Goal: Task Accomplishment & Management: Complete application form

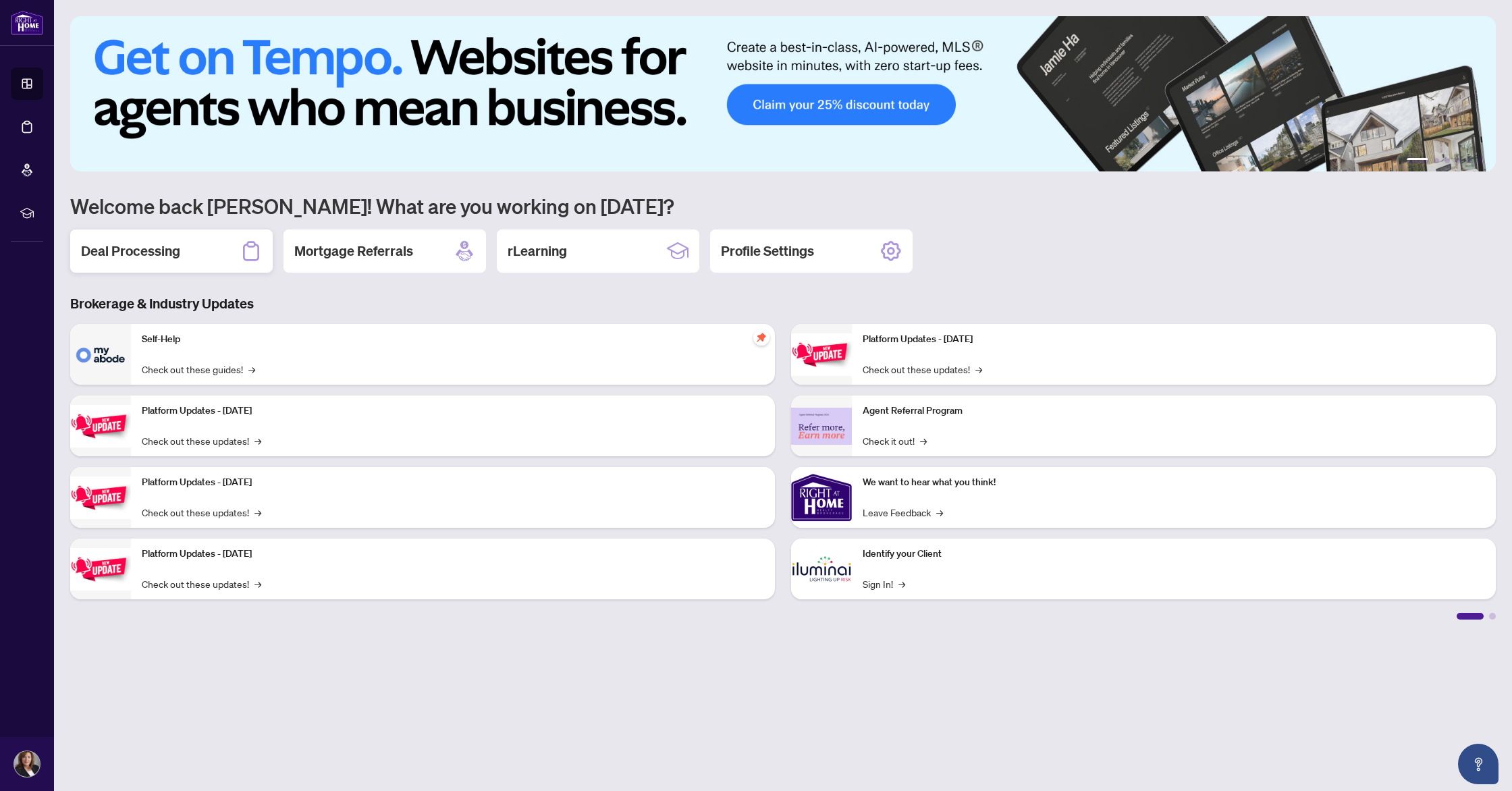
click at [159, 254] on h2 "Deal Processing" at bounding box center [131, 251] width 99 height 19
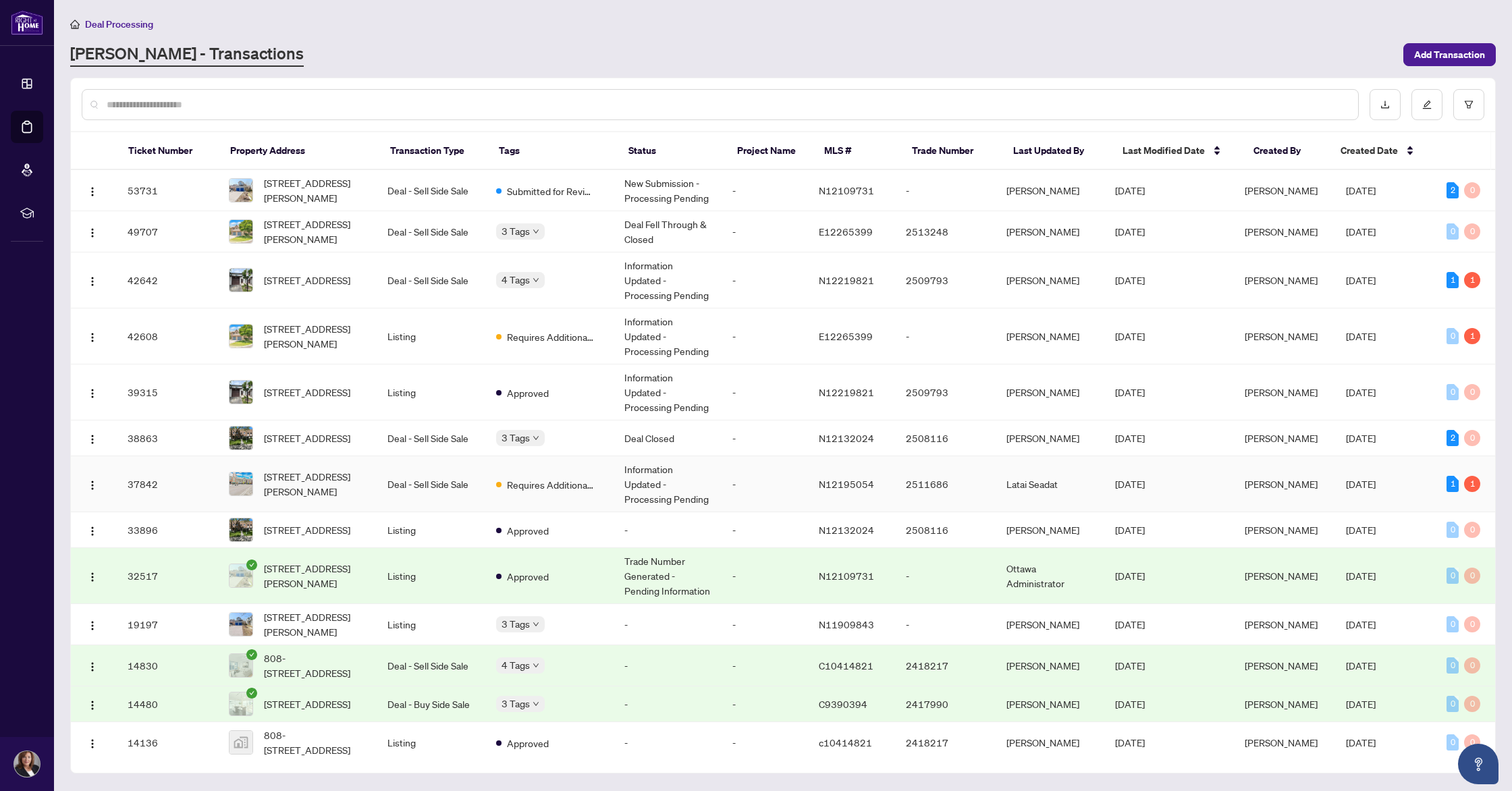
click at [476, 491] on td "Deal - Sell Side Sale" at bounding box center [430, 484] width 108 height 56
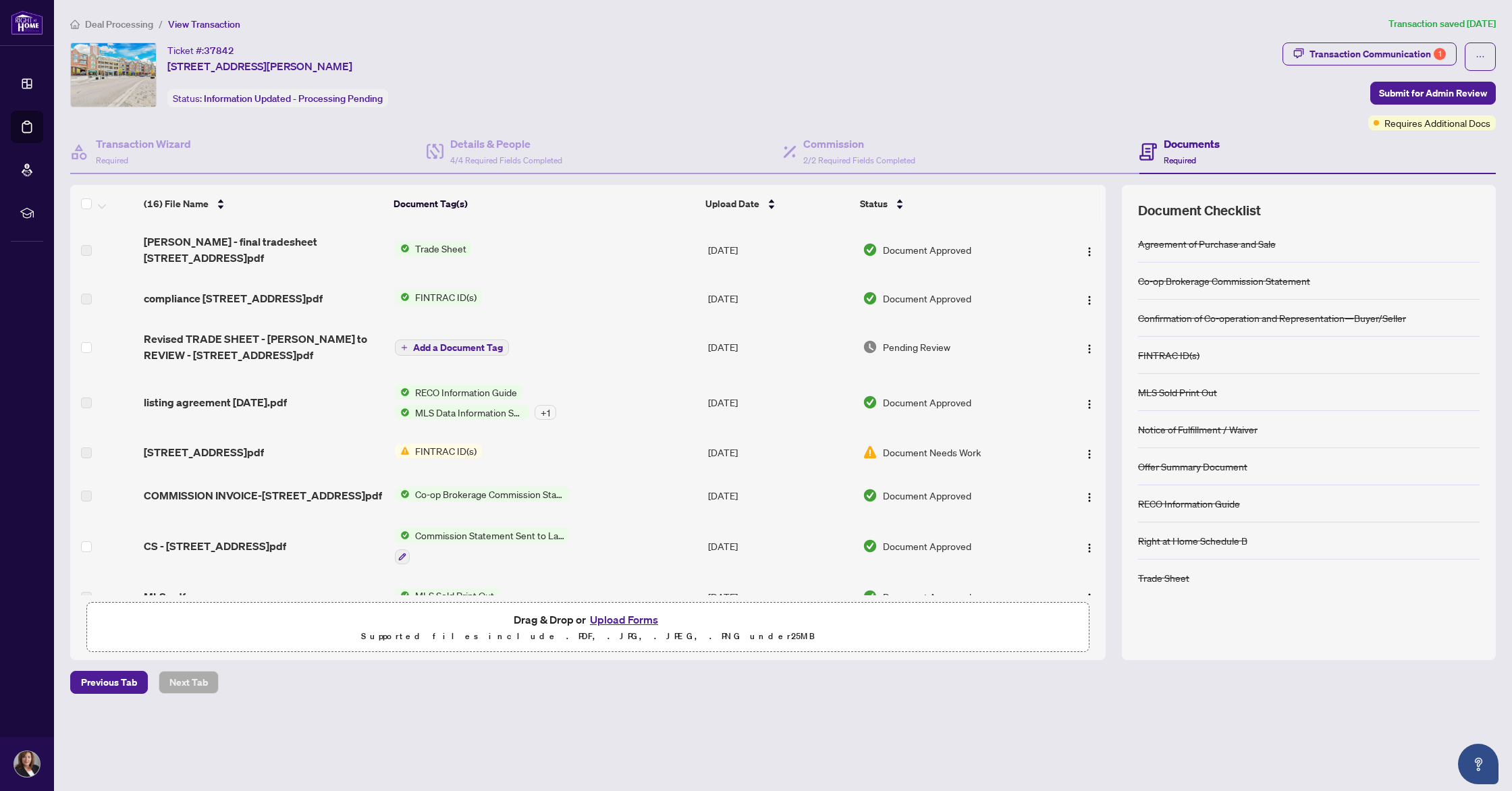
click at [466, 343] on span "Add a Document Tag" at bounding box center [458, 348] width 90 height 10
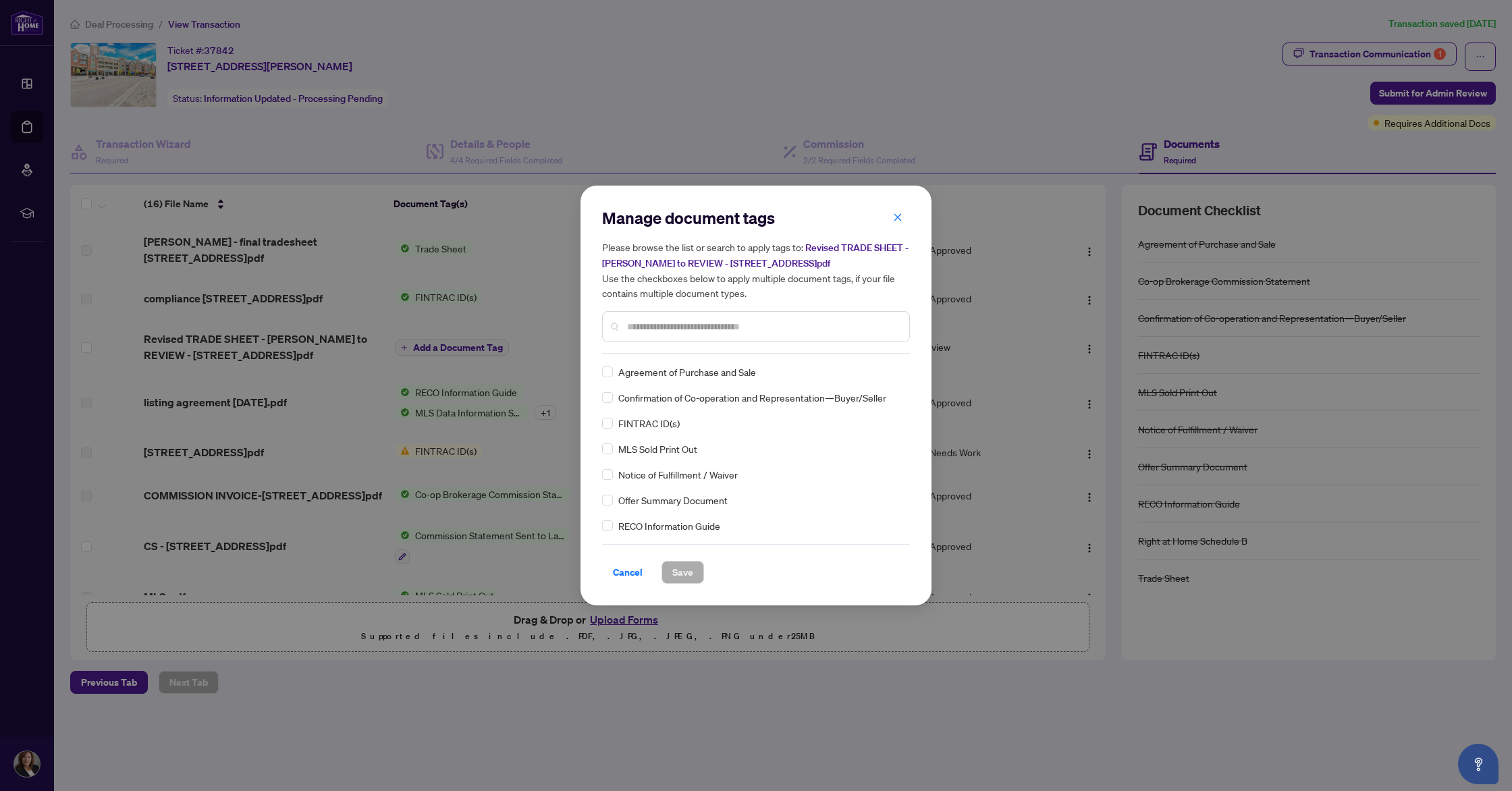
click at [233, 331] on div "Manage document tags Please browse the list or search to apply tags to: Revised…" at bounding box center [756, 396] width 1512 height 791
click at [628, 570] on span "Cancel" at bounding box center [628, 572] width 30 height 21
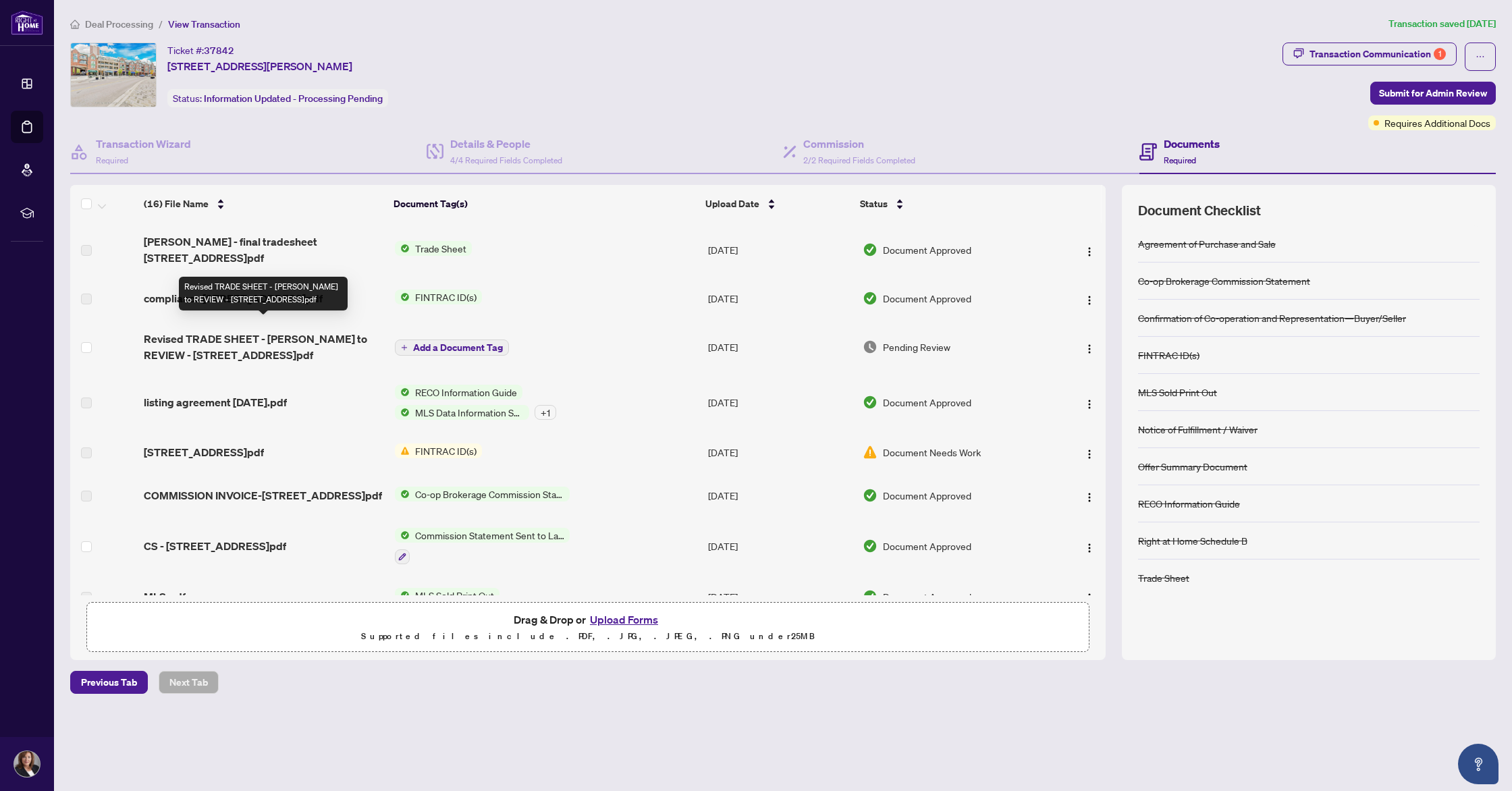
click at [253, 332] on span "Revised TRADE SHEET - [PERSON_NAME] to REVIEW - [STREET_ADDRESS]pdf" at bounding box center [264, 347] width 240 height 32
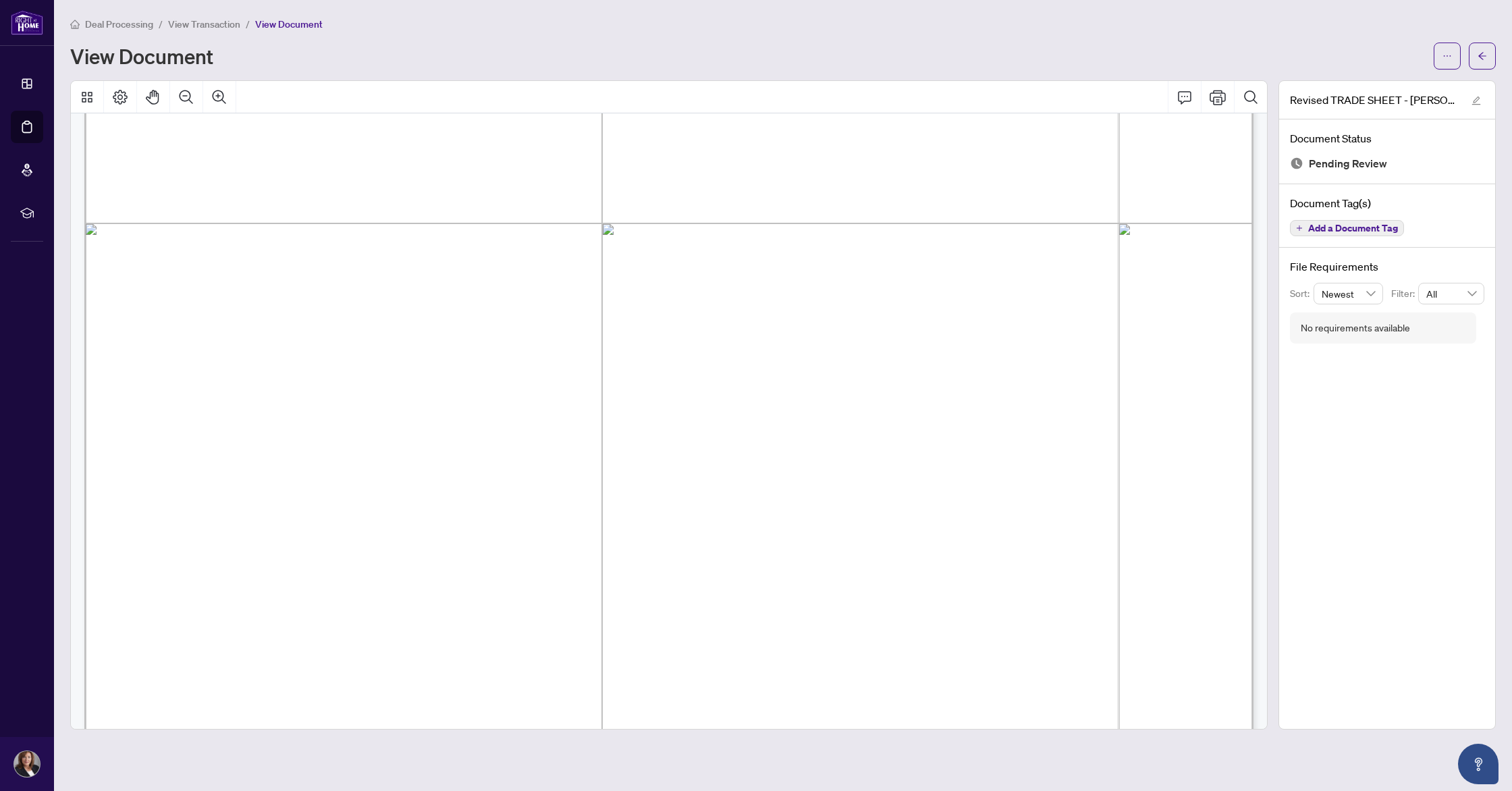
scroll to position [410, 0]
click at [1217, 96] on icon "Print" at bounding box center [1218, 97] width 16 height 15
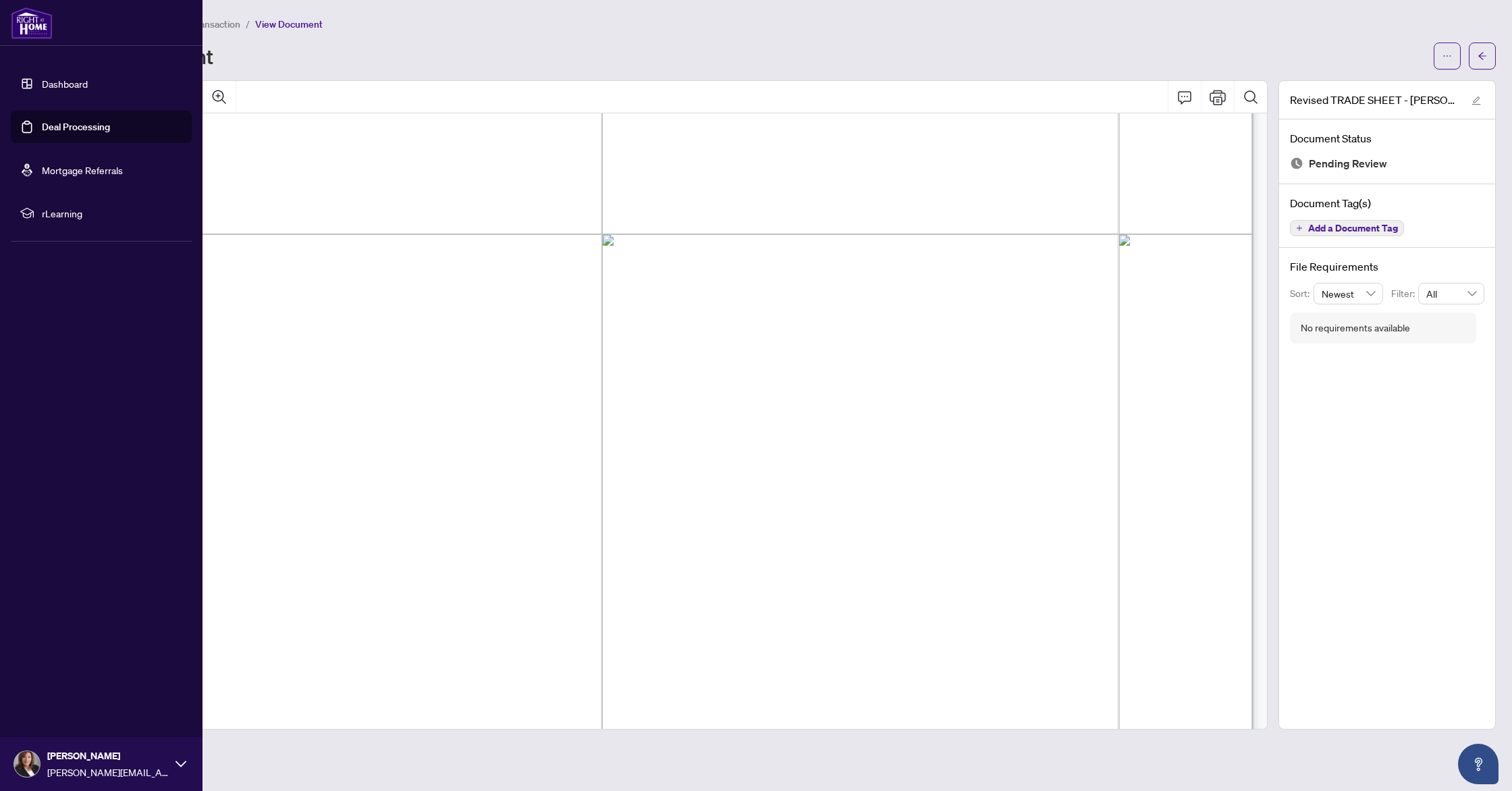
click at [43, 83] on link "Dashboard" at bounding box center [65, 83] width 46 height 12
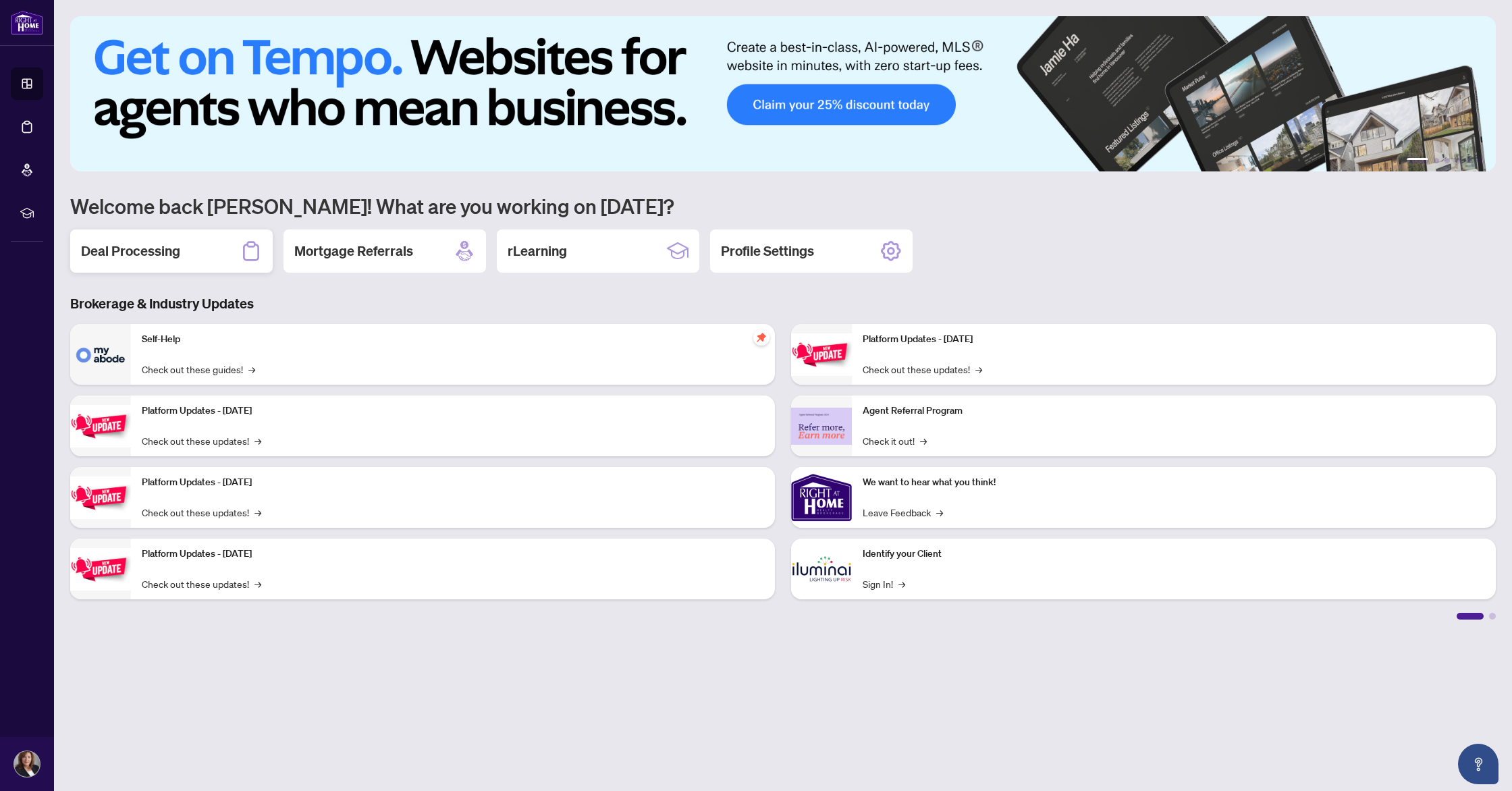
click at [150, 249] on h2 "Deal Processing" at bounding box center [131, 251] width 99 height 19
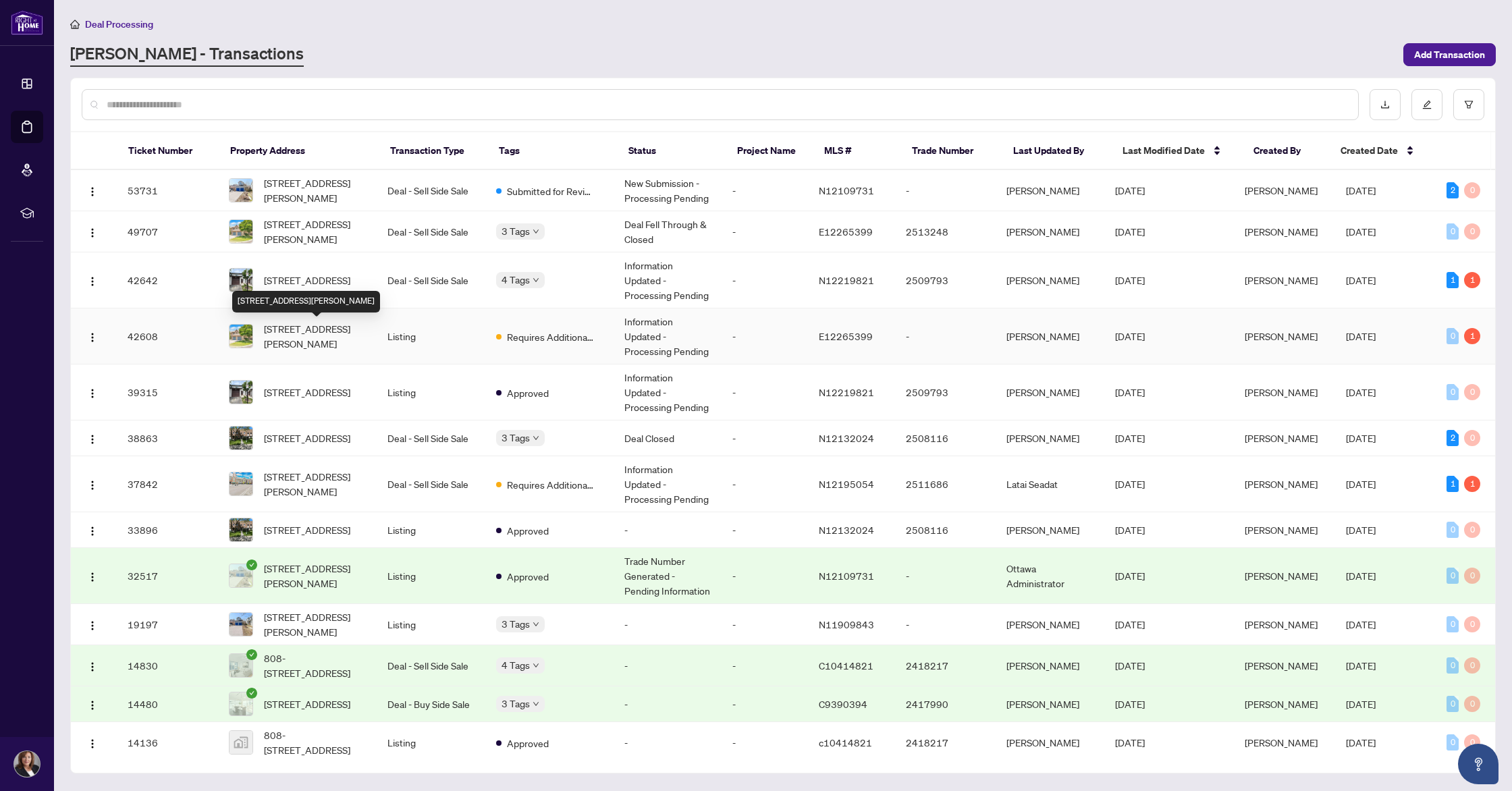
click at [311, 330] on span "[STREET_ADDRESS][PERSON_NAME]" at bounding box center [315, 336] width 102 height 30
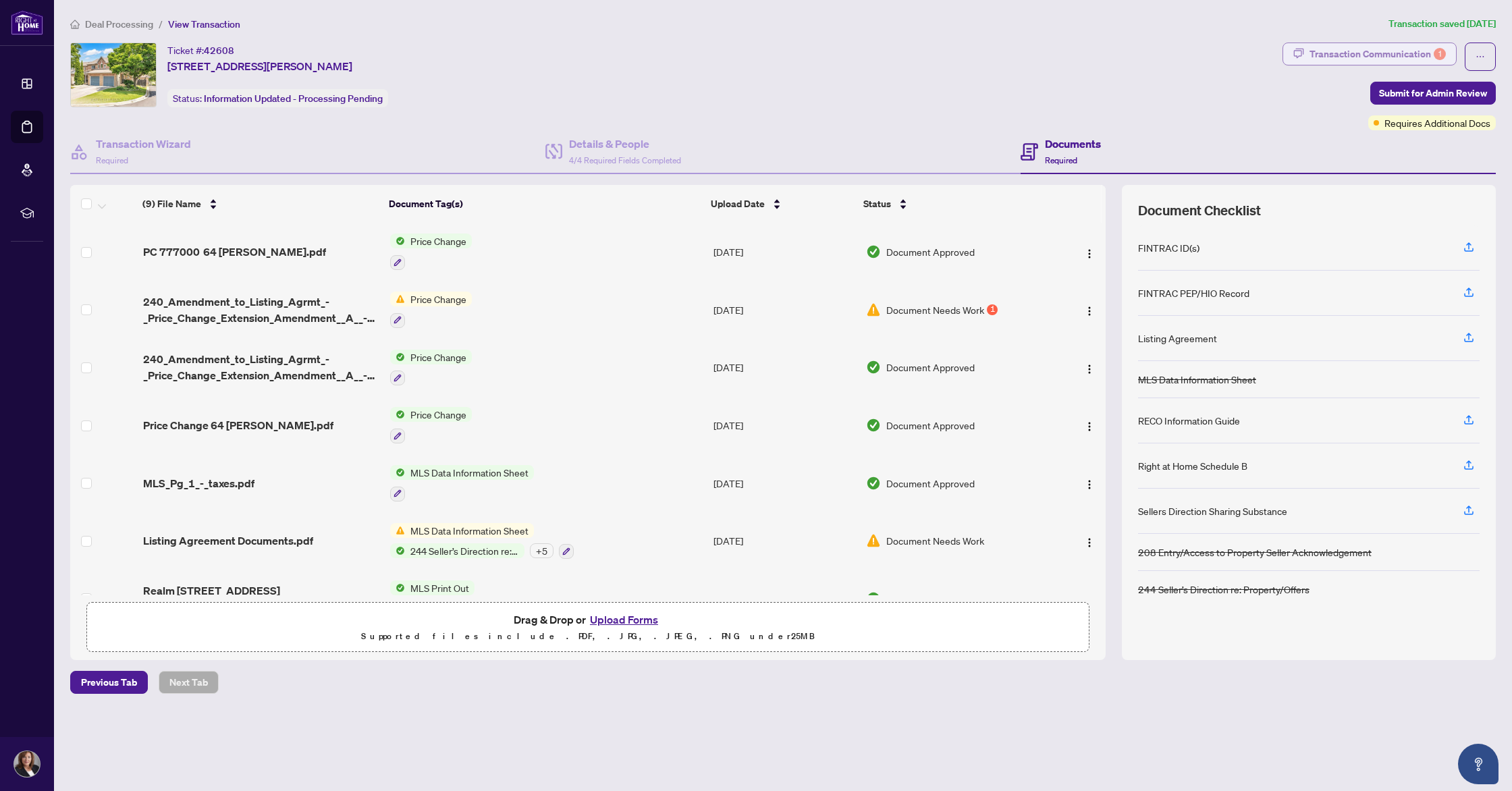
click at [1364, 52] on div "Transaction Communication 1" at bounding box center [1378, 54] width 137 height 21
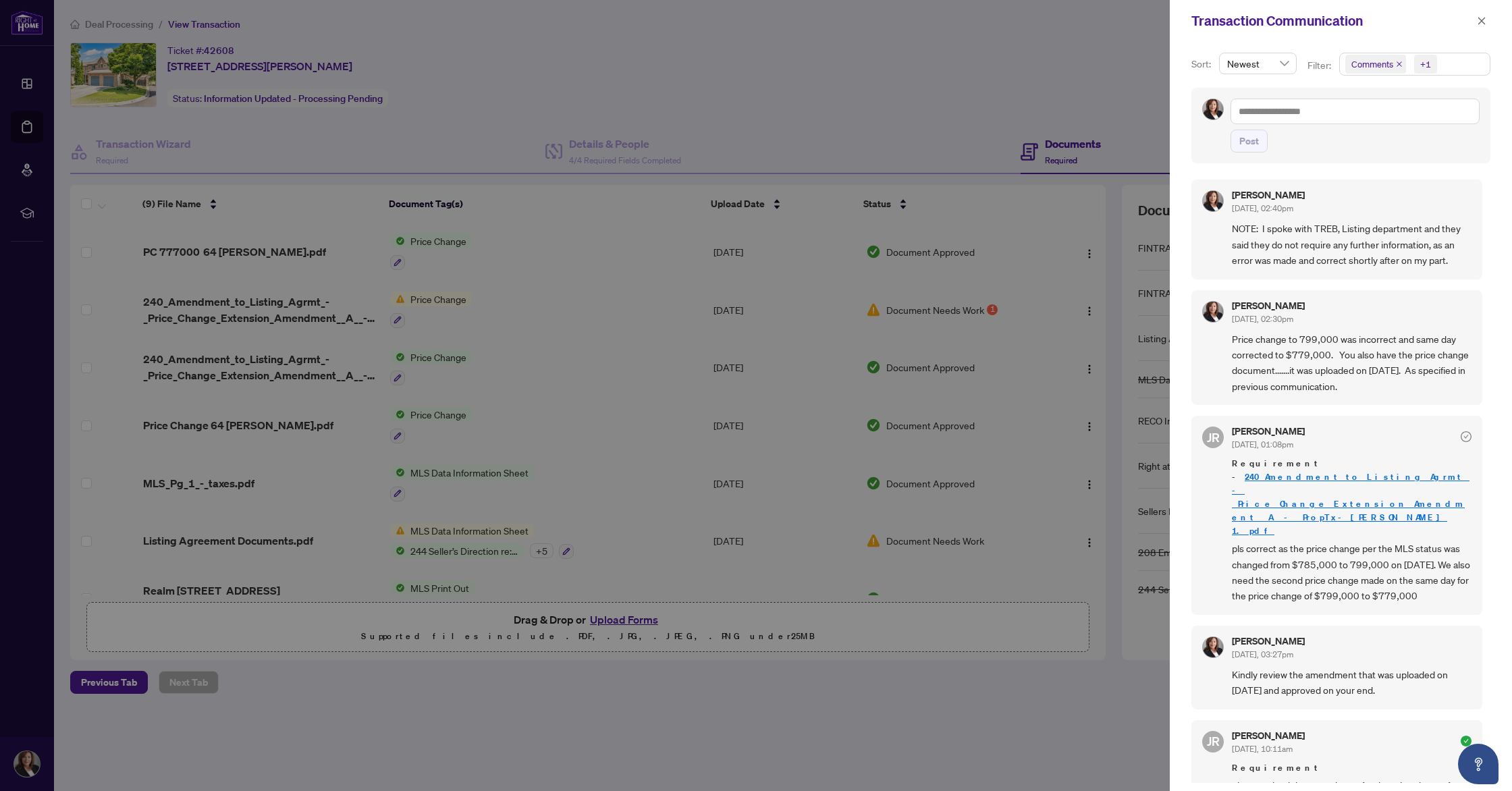
click at [969, 309] on div at bounding box center [756, 396] width 1512 height 791
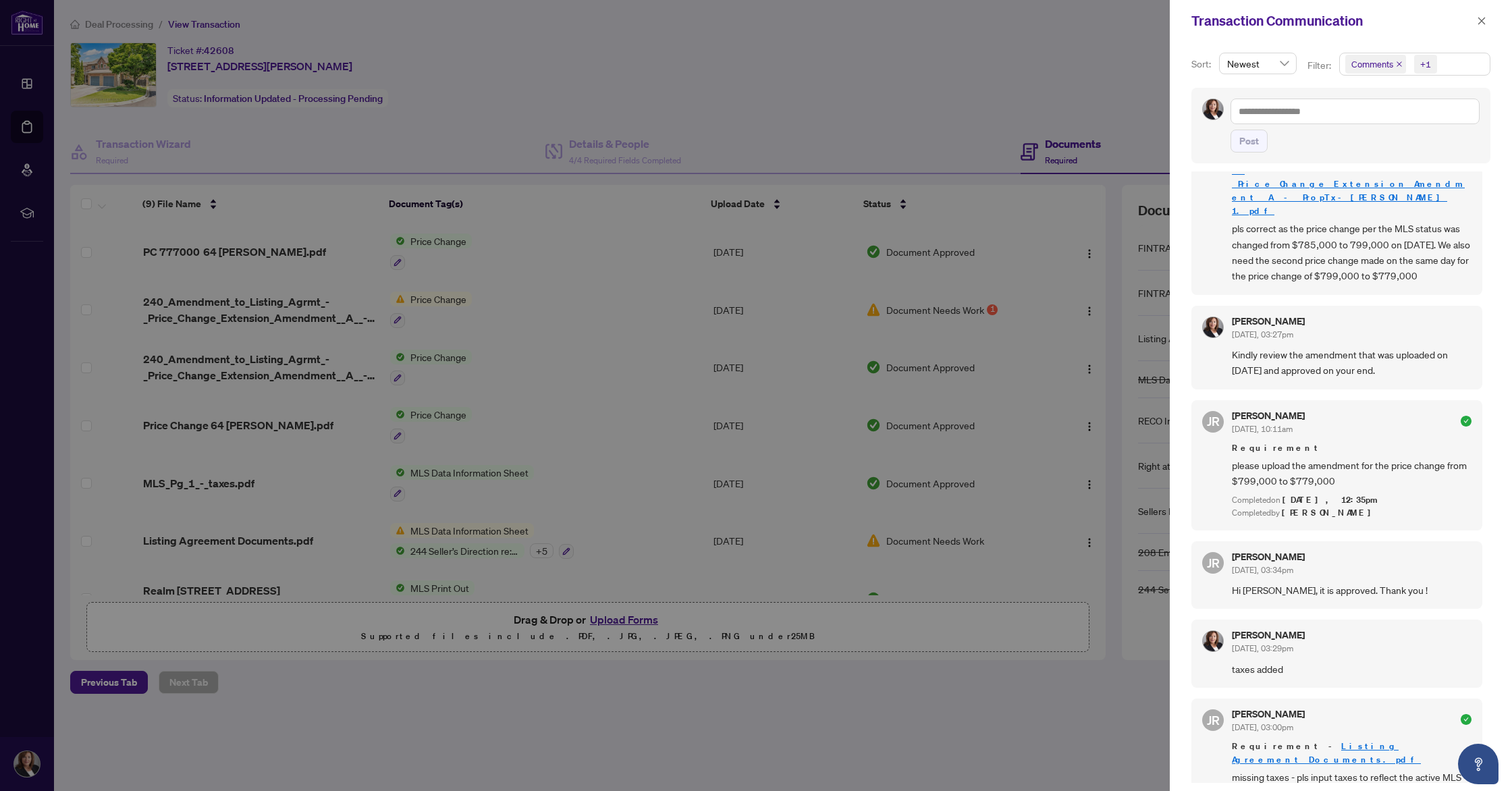
scroll to position [3, 0]
drag, startPoint x: 721, startPoint y: 61, endPoint x: 777, endPoint y: 4, distance: 79.9
click at [721, 60] on div at bounding box center [756, 396] width 1512 height 791
click at [1482, 23] on icon "close" at bounding box center [1482, 21] width 10 height 10
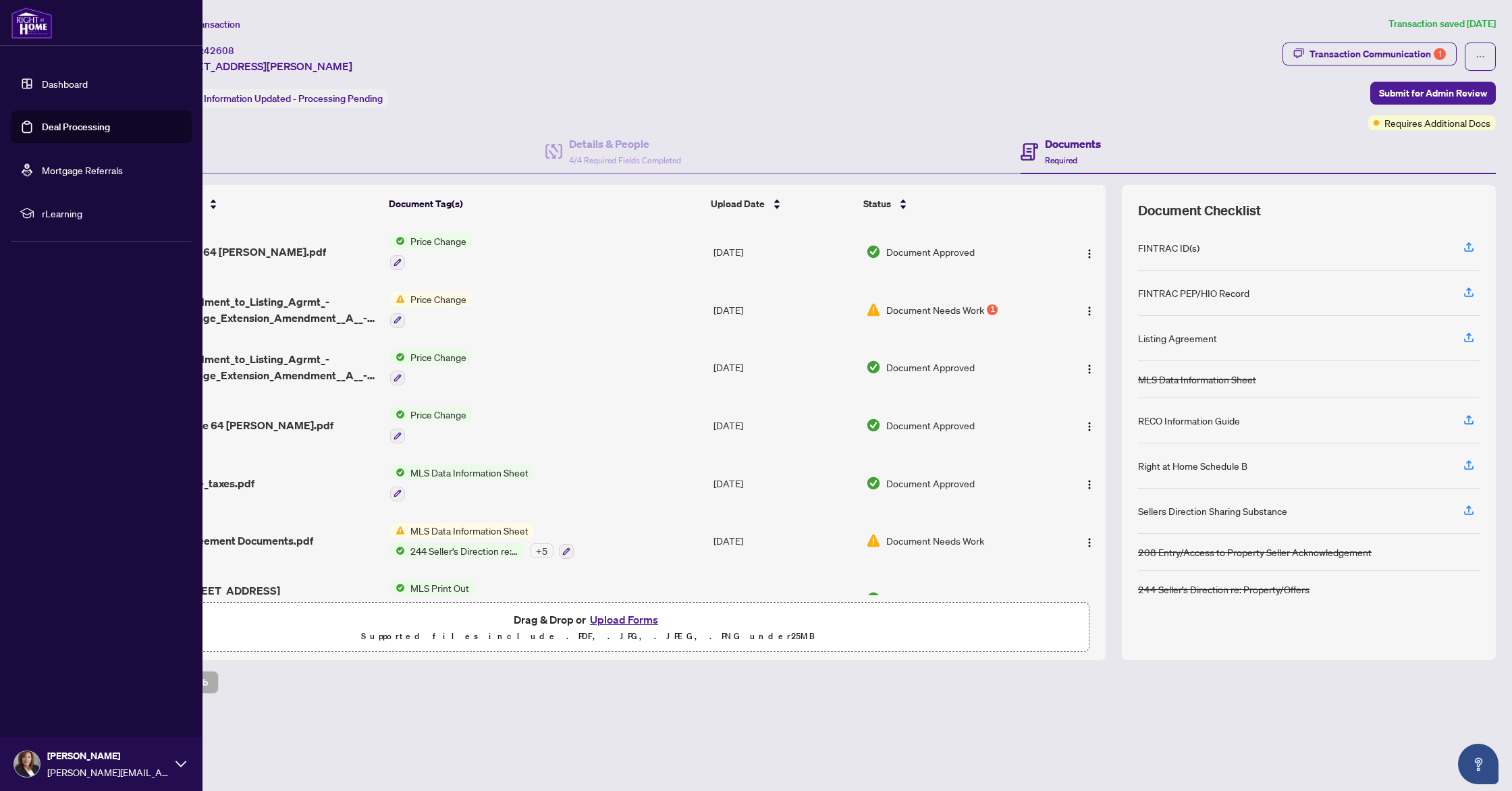
click at [46, 87] on link "Dashboard" at bounding box center [65, 83] width 46 height 12
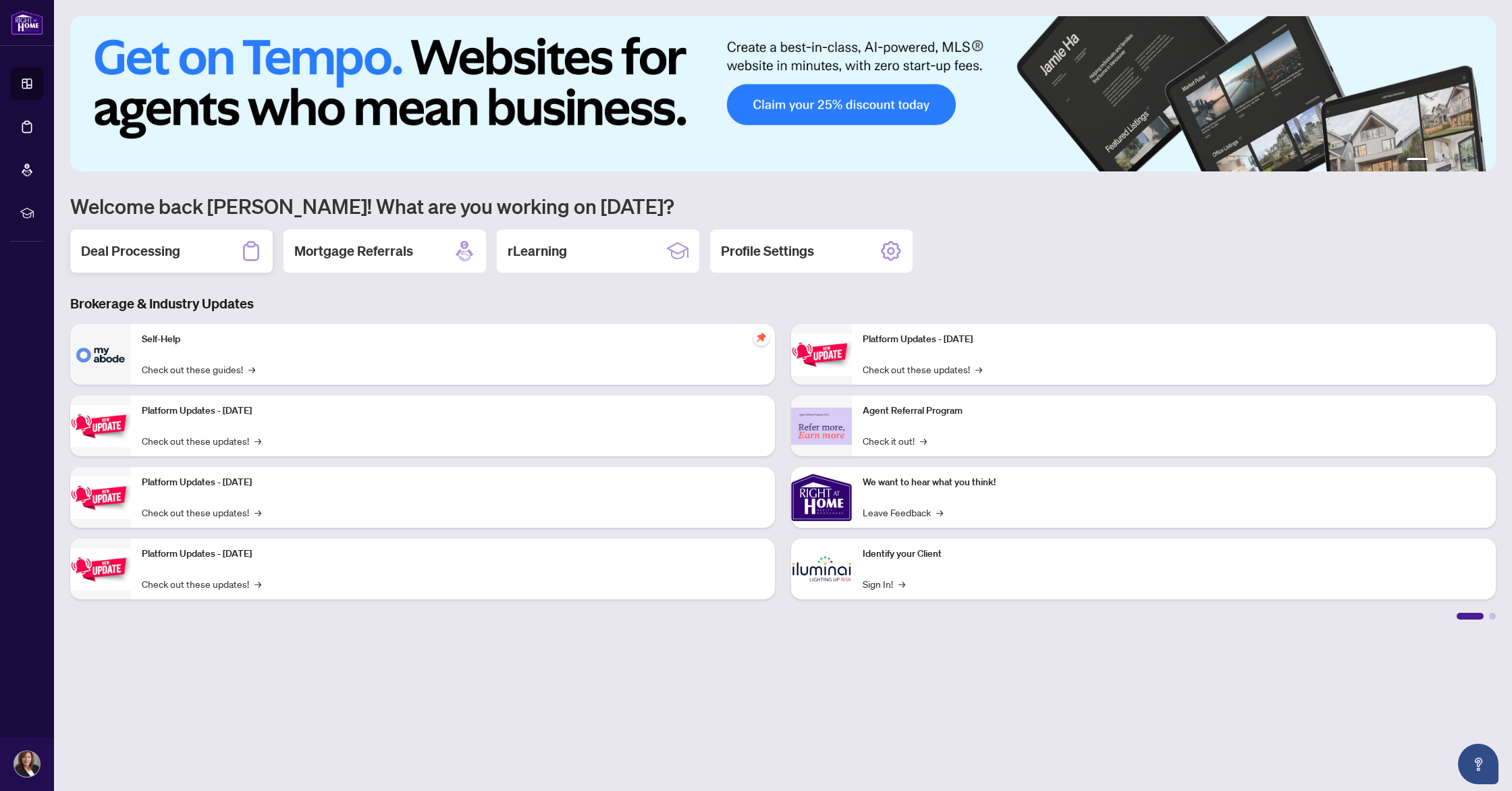
click at [193, 262] on div "Deal Processing" at bounding box center [171, 251] width 202 height 44
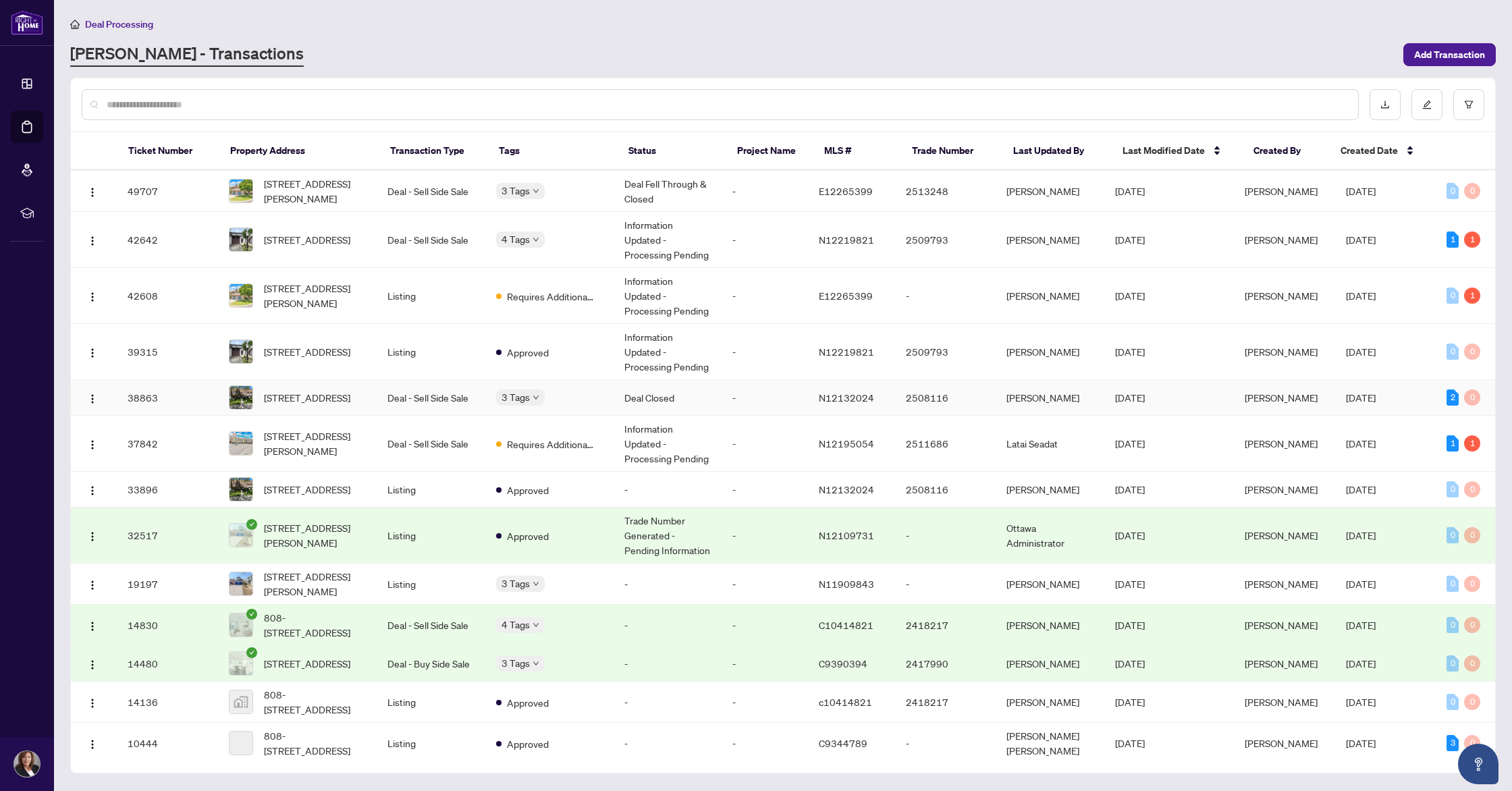
scroll to position [59, 0]
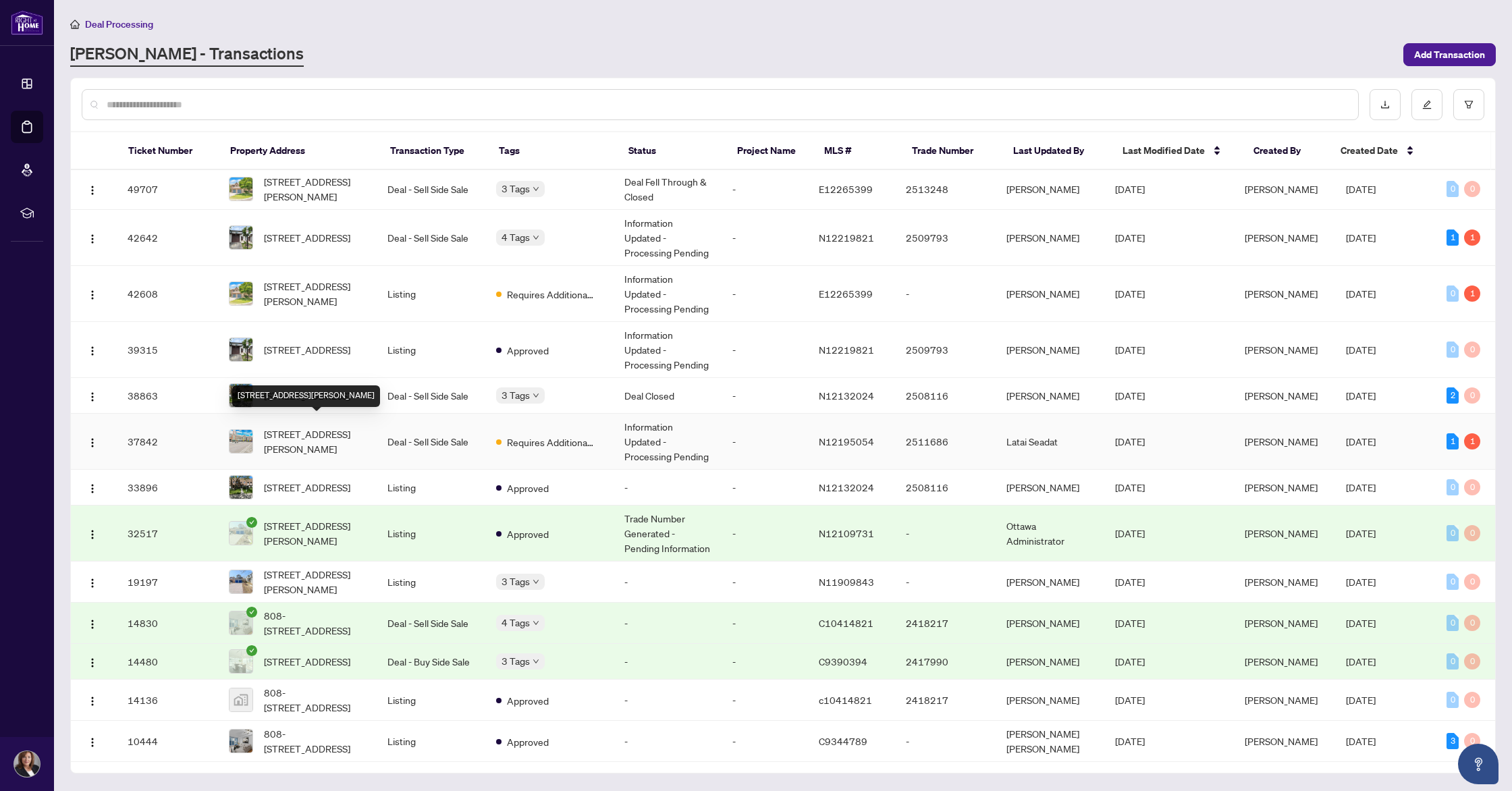
click at [320, 430] on span "[STREET_ADDRESS][PERSON_NAME]" at bounding box center [315, 441] width 102 height 30
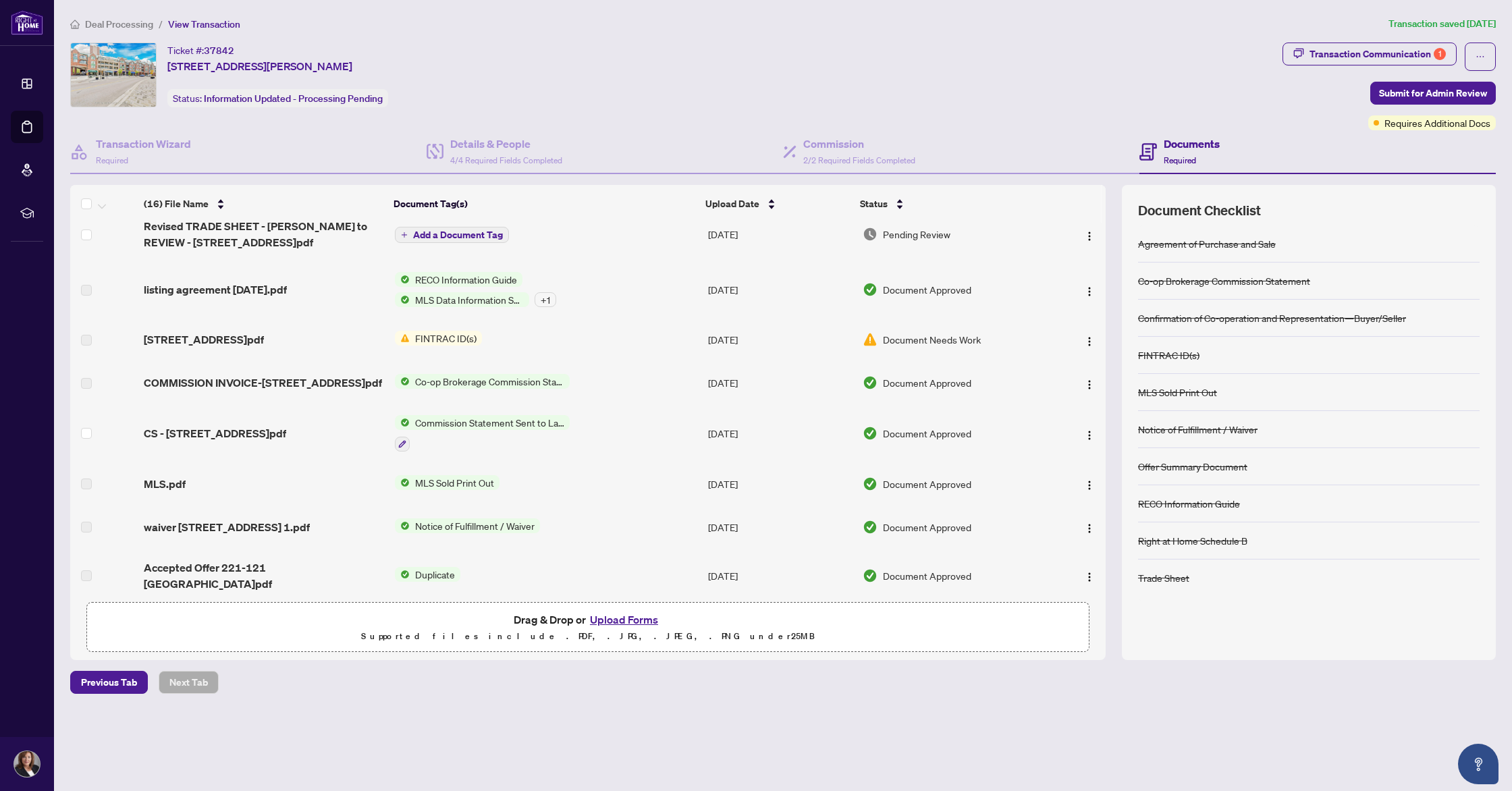
scroll to position [117, 0]
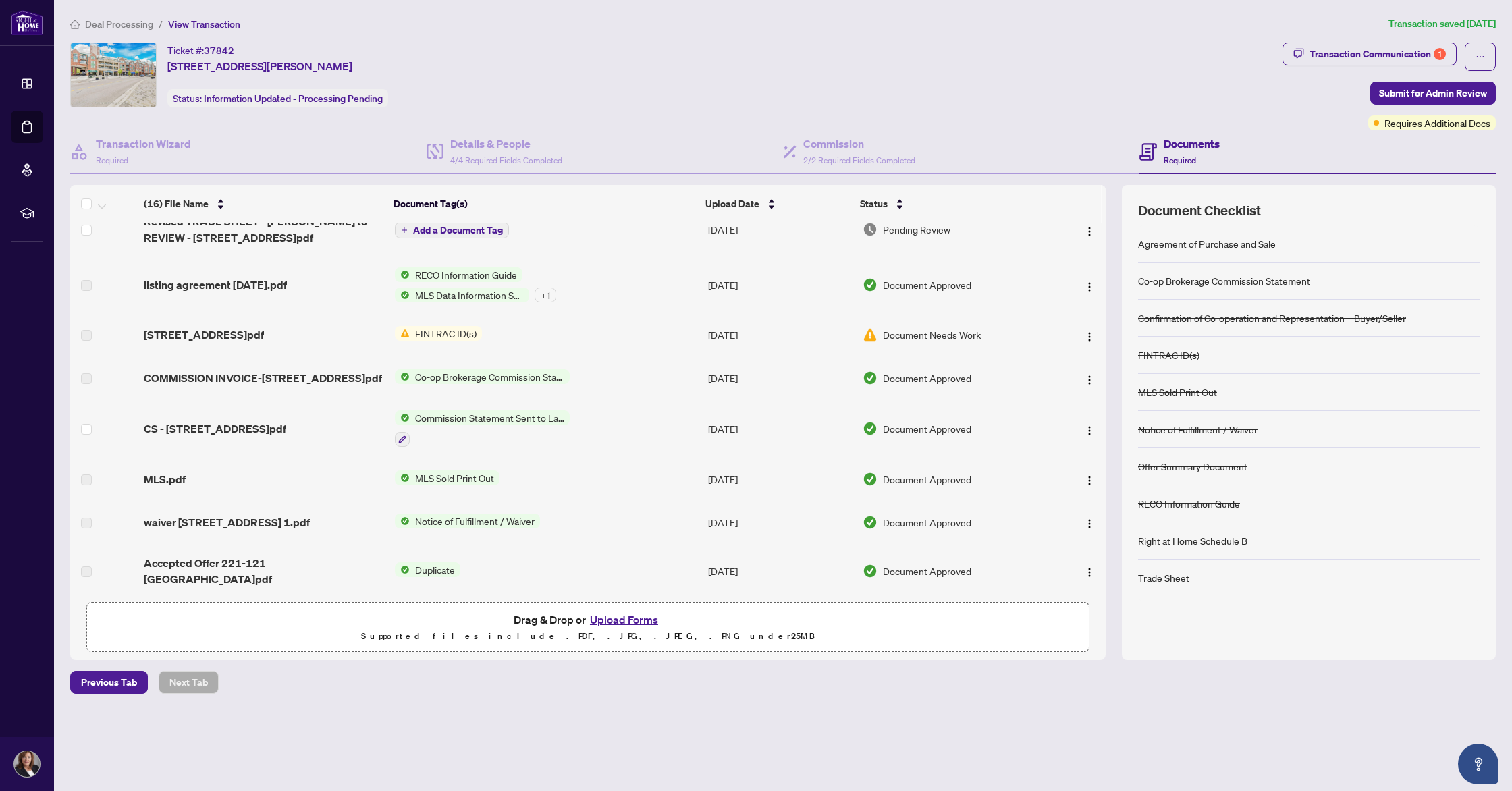
click at [438, 370] on span "Co-op Brokerage Commission Statement" at bounding box center [489, 376] width 160 height 15
click at [238, 399] on td "CS - [STREET_ADDRESS]pdf" at bounding box center [263, 428] width 250 height 58
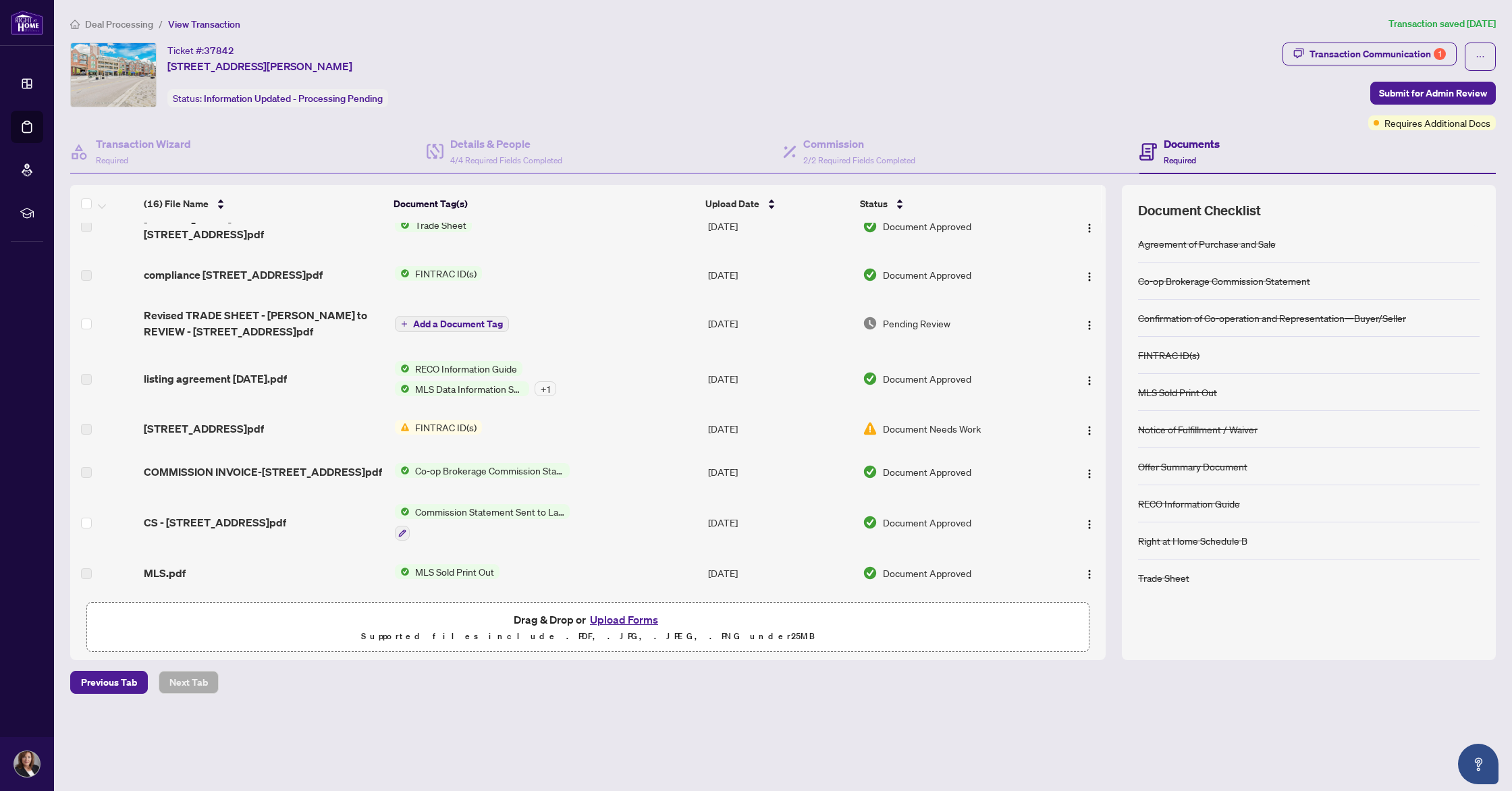
scroll to position [21, 0]
click at [451, 469] on span "Co-op Brokerage Commission Statement" at bounding box center [489, 473] width 160 height 15
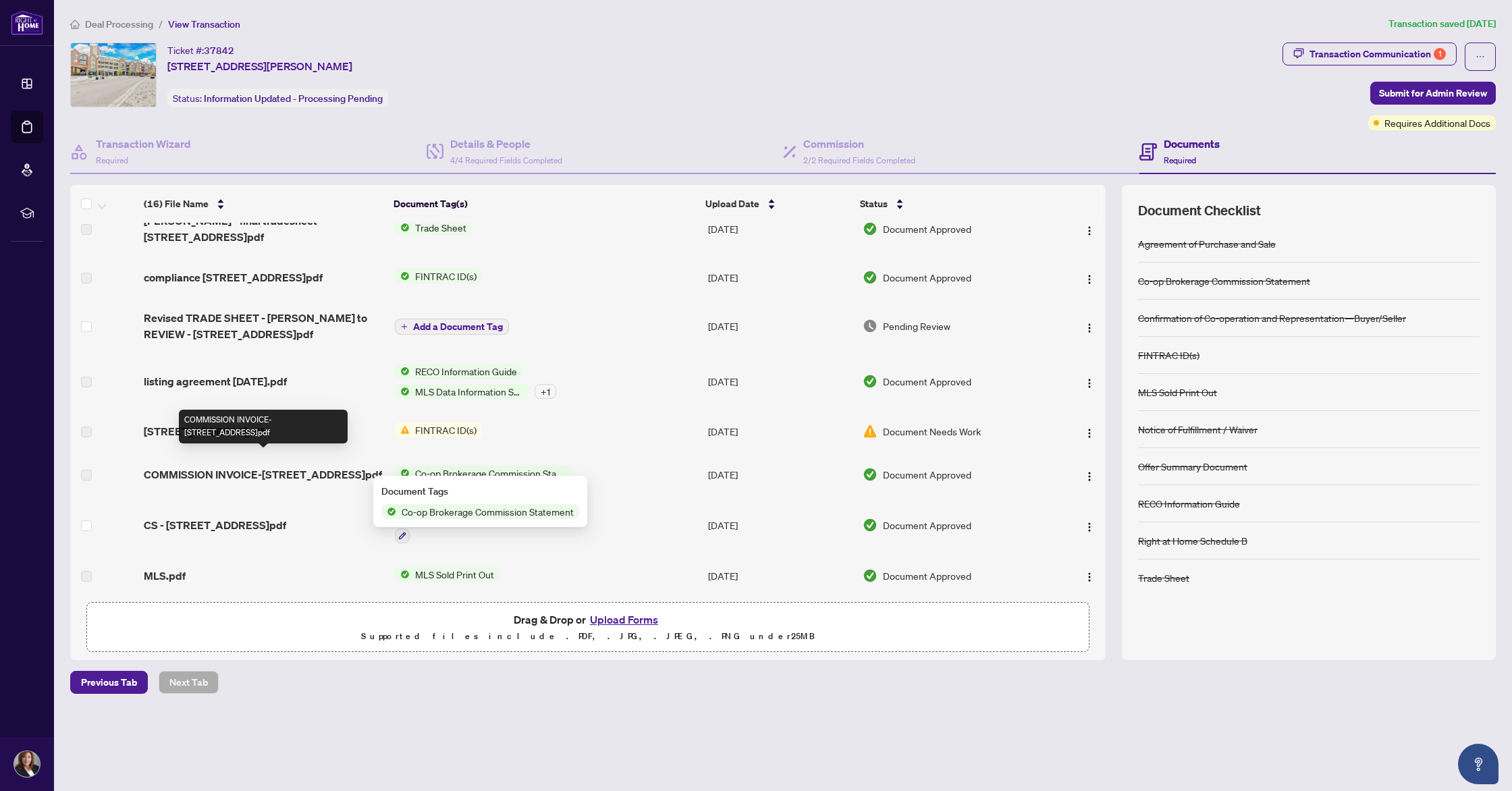
click at [314, 468] on span "COMMISSION INVOICE-[STREET_ADDRESS]pdf" at bounding box center [263, 474] width 238 height 16
click at [315, 466] on span "COMMISSION INVOICE-[STREET_ADDRESS]pdf" at bounding box center [263, 474] width 238 height 16
click at [182, 467] on span "COMMISSION INVOICE-[STREET_ADDRESS]pdf" at bounding box center [263, 474] width 238 height 16
click at [185, 466] on span "COMMISSION INVOICE-[STREET_ADDRESS]pdf" at bounding box center [263, 474] width 238 height 16
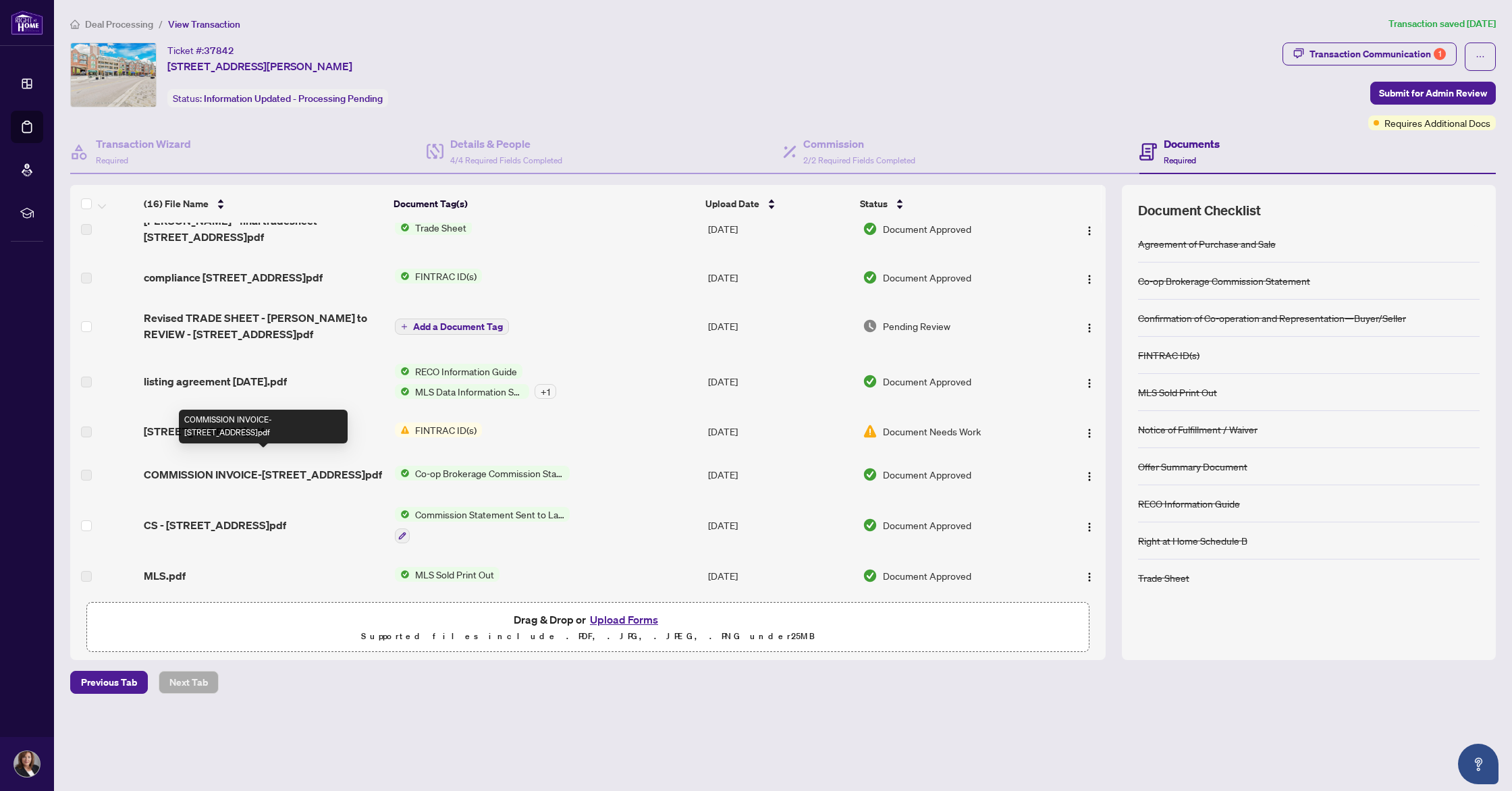
click at [312, 466] on span "COMMISSION INVOICE-[STREET_ADDRESS]pdf" at bounding box center [263, 474] width 238 height 16
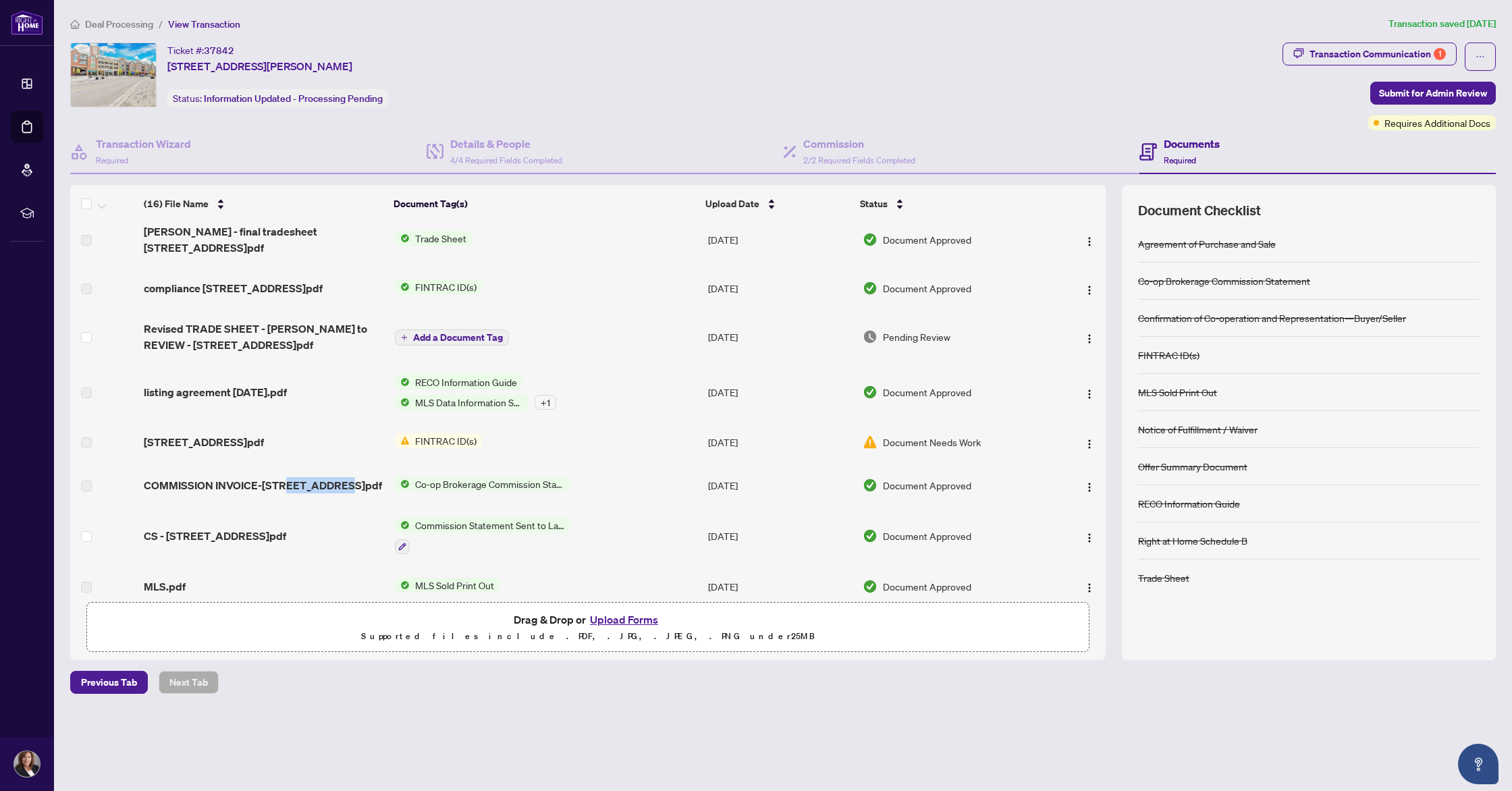
scroll to position [17, 0]
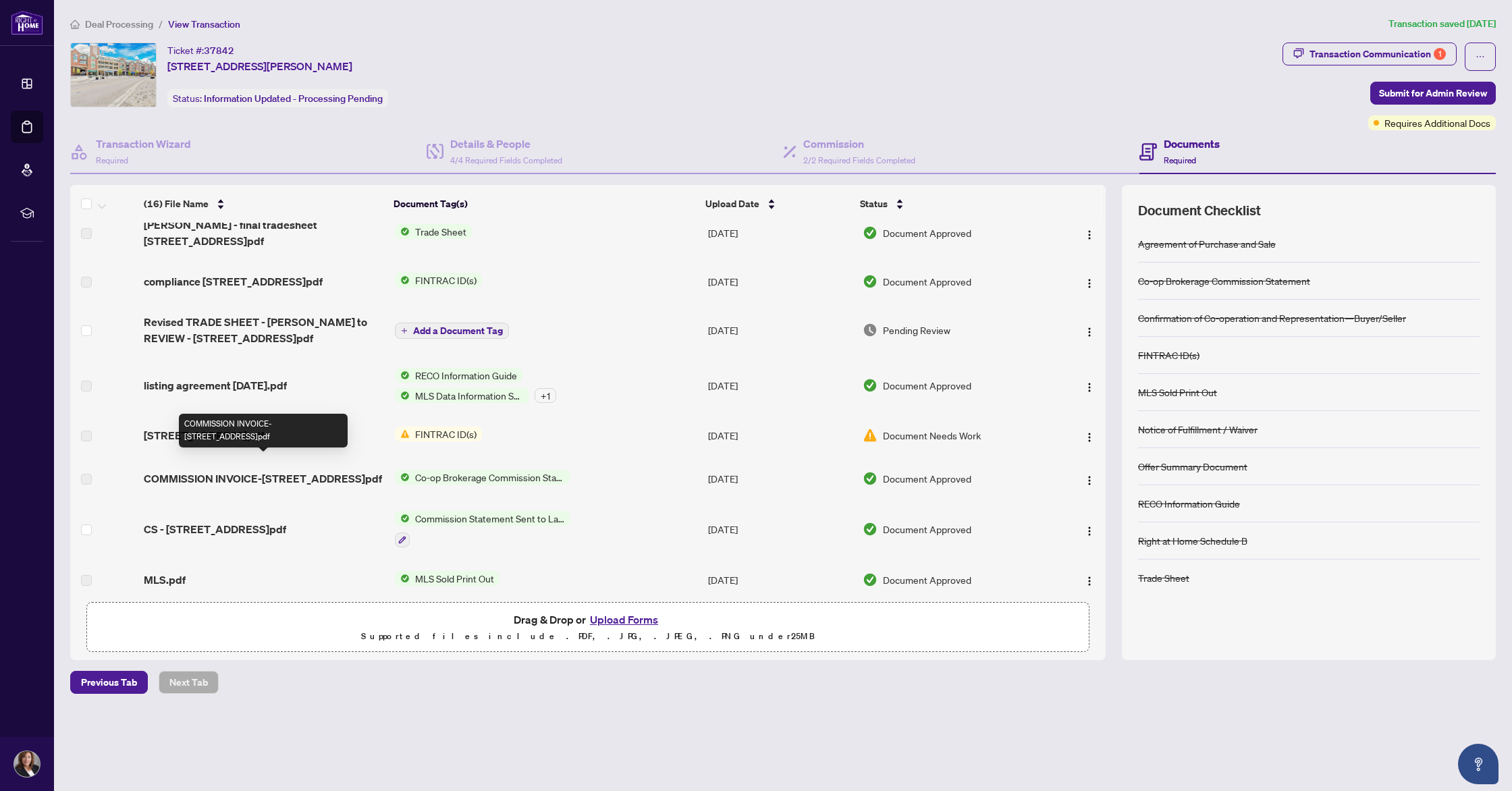
click at [252, 470] on span "COMMISSION INVOICE-[STREET_ADDRESS]pdf" at bounding box center [263, 478] width 238 height 16
click at [253, 429] on div "COMMISSION INVOICE-[STREET_ADDRESS]pdf" at bounding box center [263, 431] width 169 height 34
click at [450, 471] on span "Co-op Brokerage Commission Statement" at bounding box center [489, 477] width 160 height 15
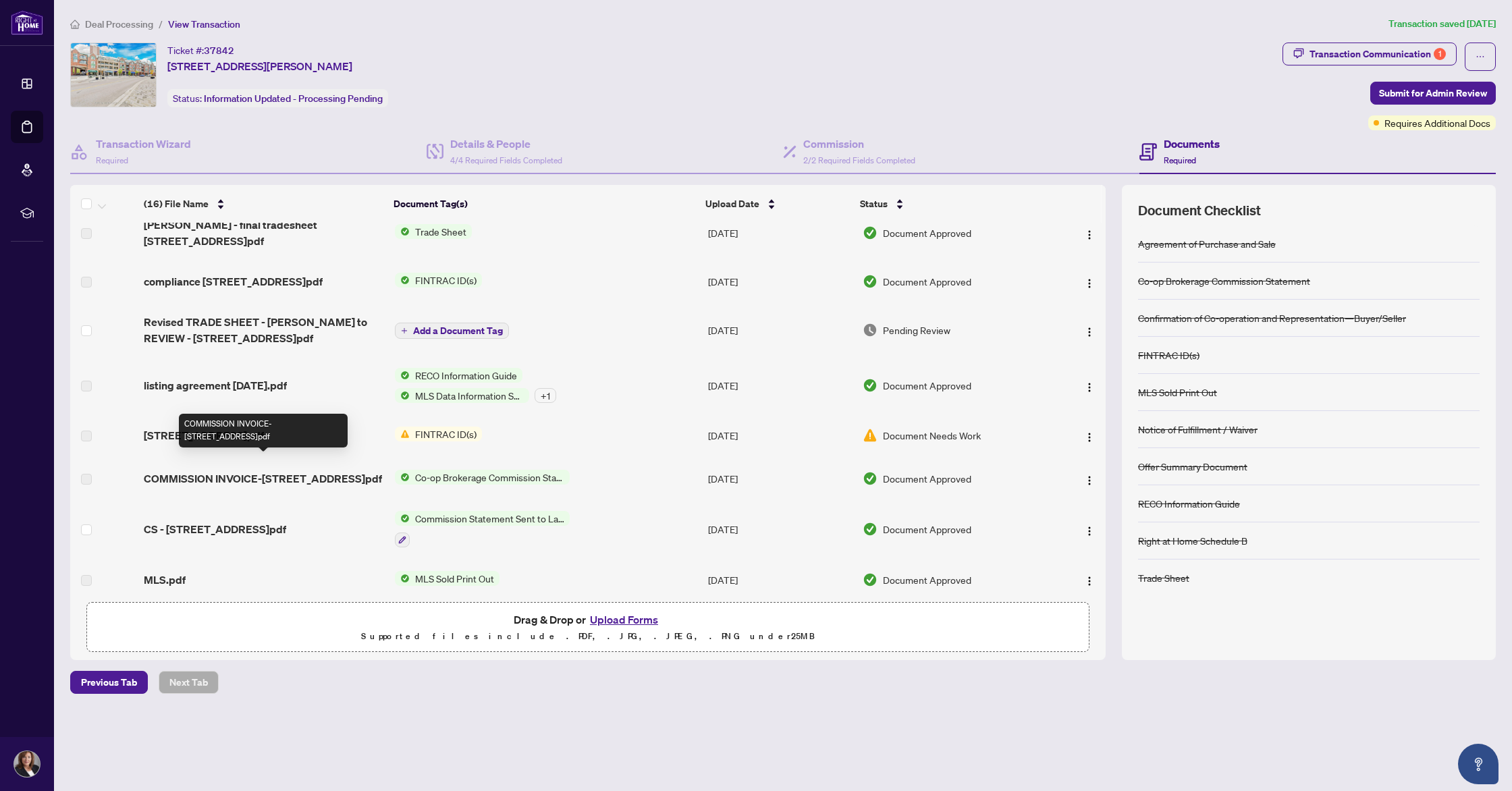
click at [288, 470] on span "COMMISSION INVOICE-[STREET_ADDRESS]pdf" at bounding box center [263, 478] width 238 height 16
click at [1091, 469] on button "button" at bounding box center [1089, 478] width 21 height 21
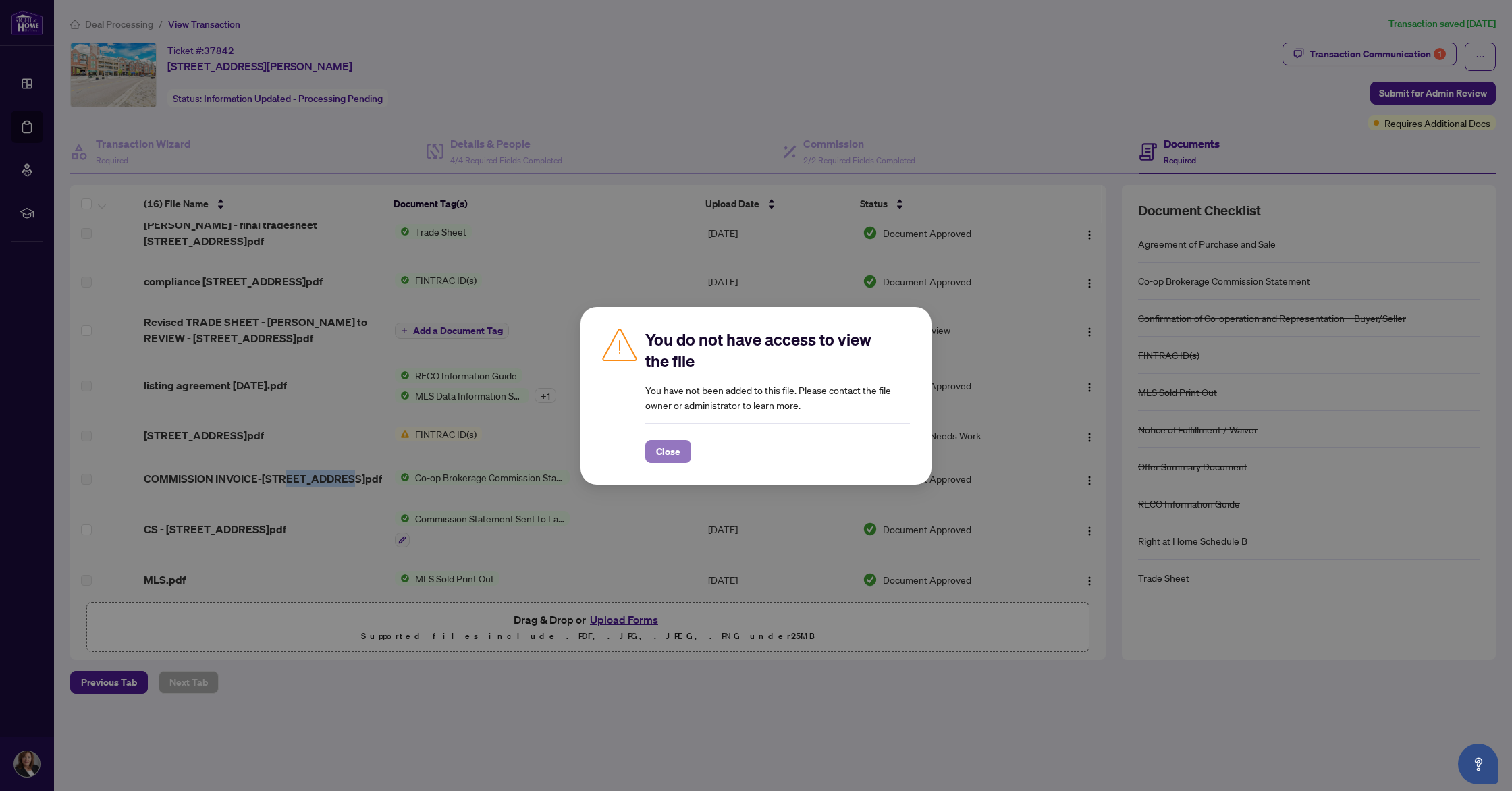
click at [664, 445] on span "Close" at bounding box center [668, 451] width 24 height 21
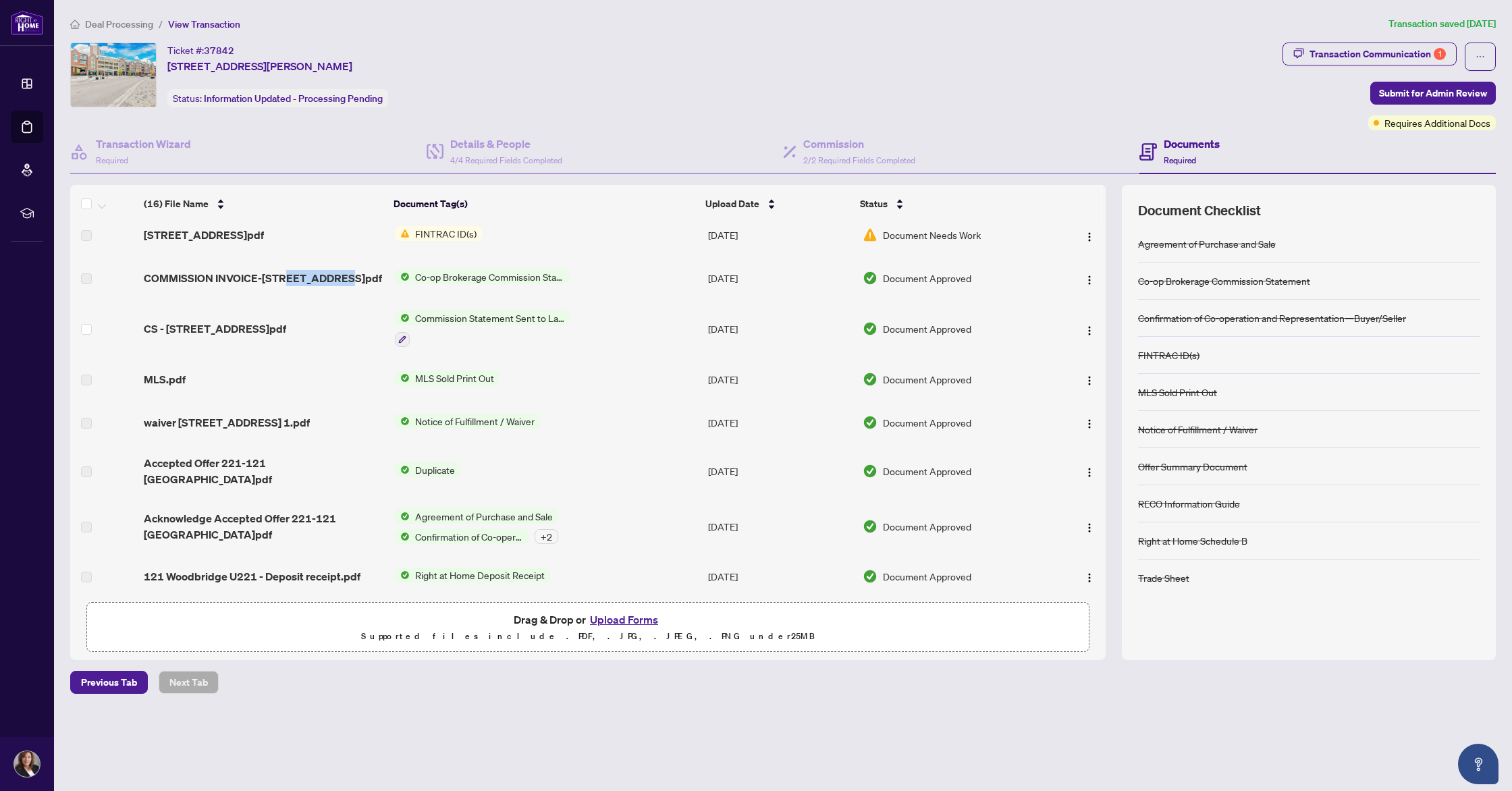
scroll to position [225, 0]
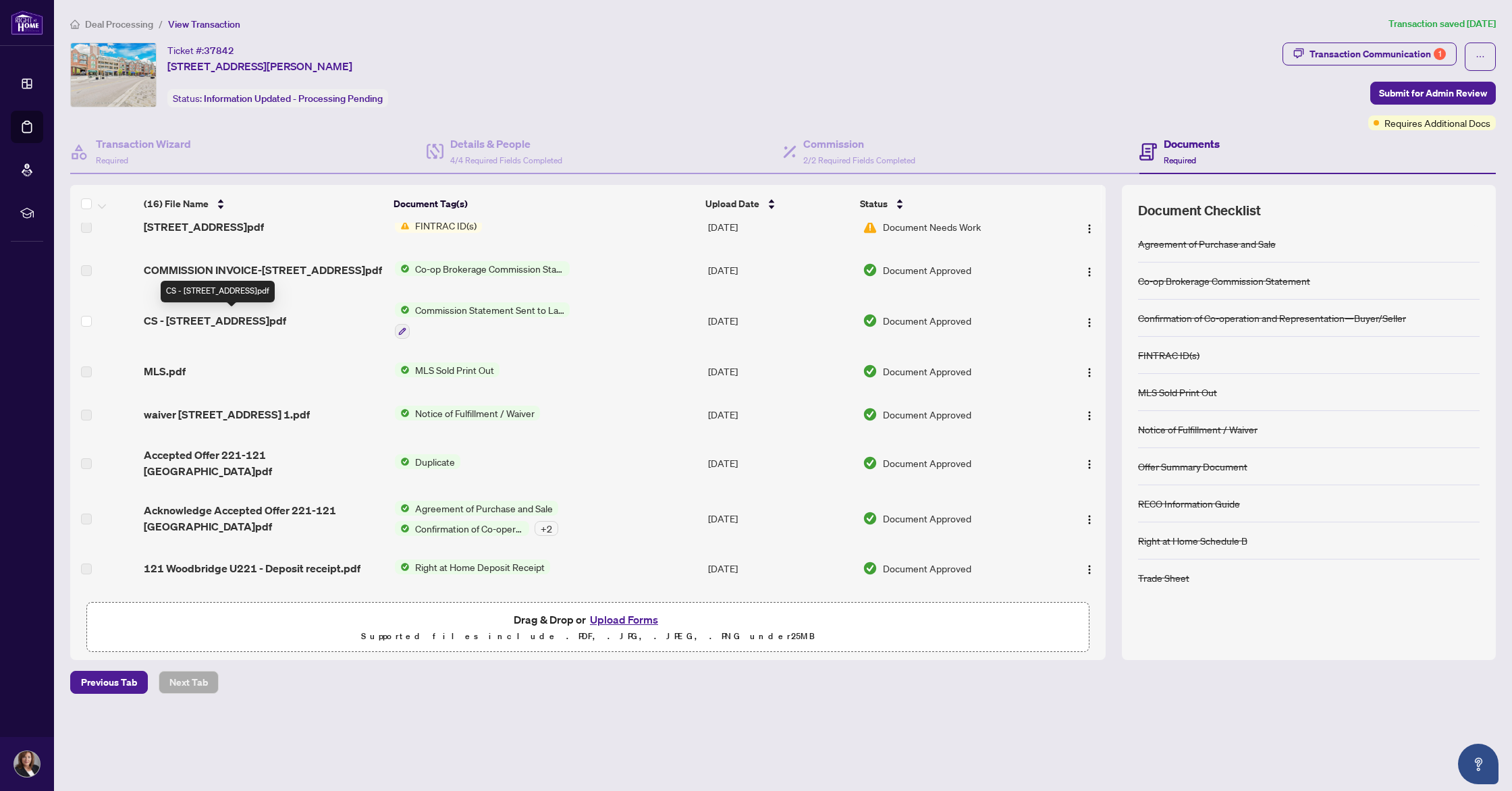
click at [260, 322] on span "CS - [STREET_ADDRESS]pdf" at bounding box center [215, 320] width 142 height 16
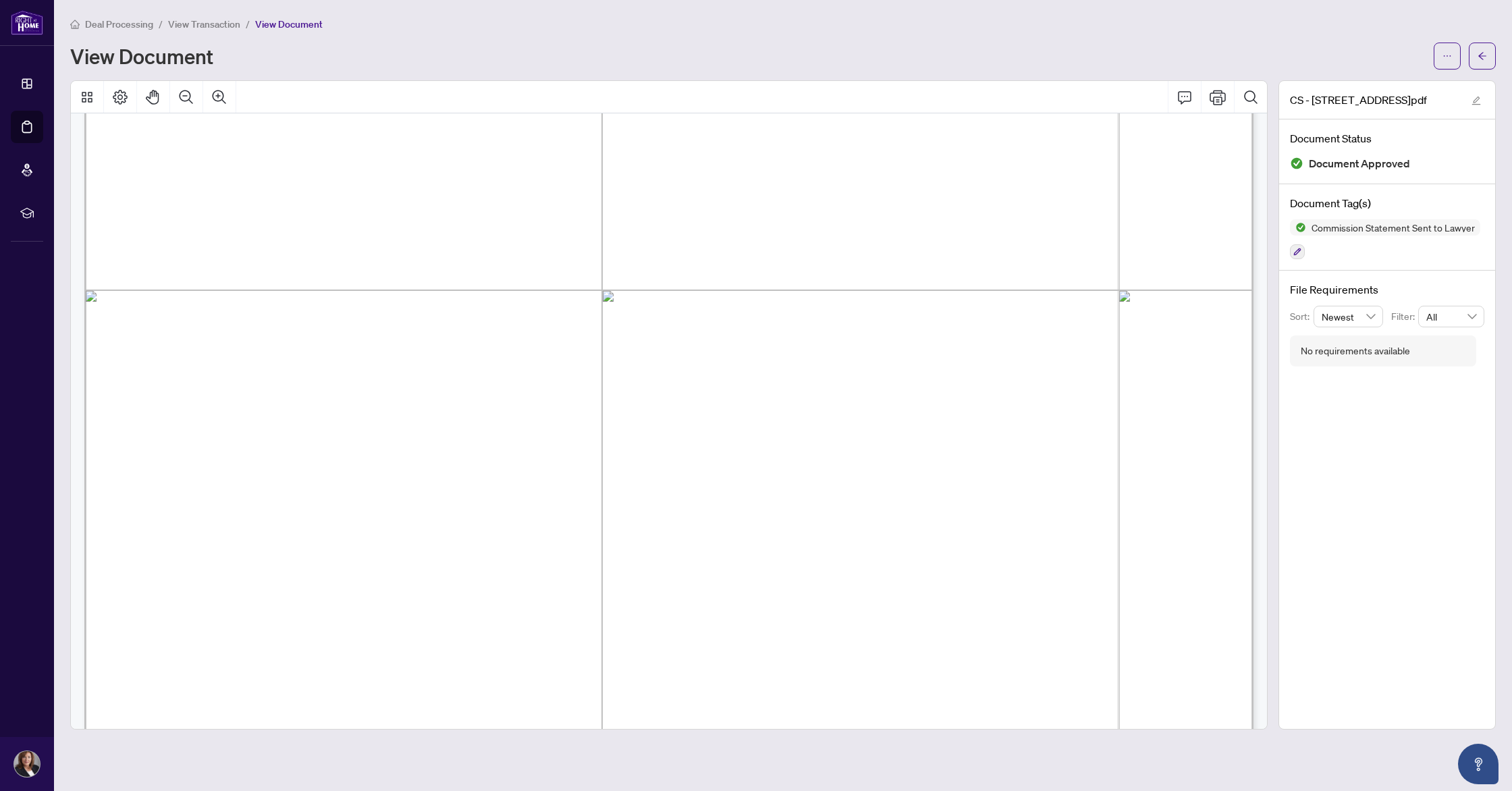
scroll to position [367, 0]
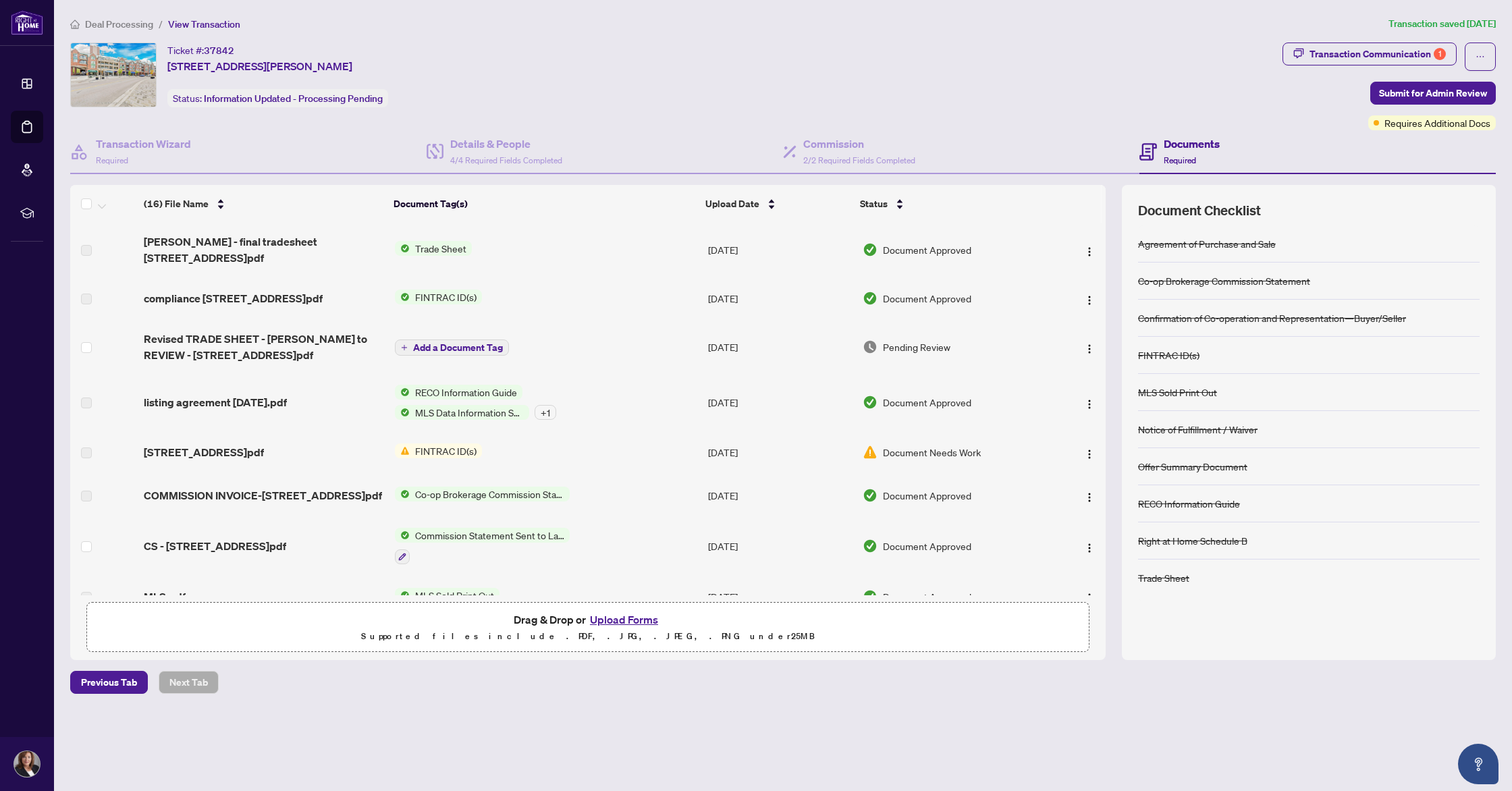
click at [457, 443] on span "FINTRAC ID(s)" at bounding box center [446, 451] width 72 height 15
click at [959, 445] on span "Document Needs Work" at bounding box center [932, 452] width 98 height 15
click at [926, 445] on span "Document Needs Work" at bounding box center [932, 452] width 98 height 15
click at [258, 444] on span "[STREET_ADDRESS]pdf" at bounding box center [204, 452] width 120 height 16
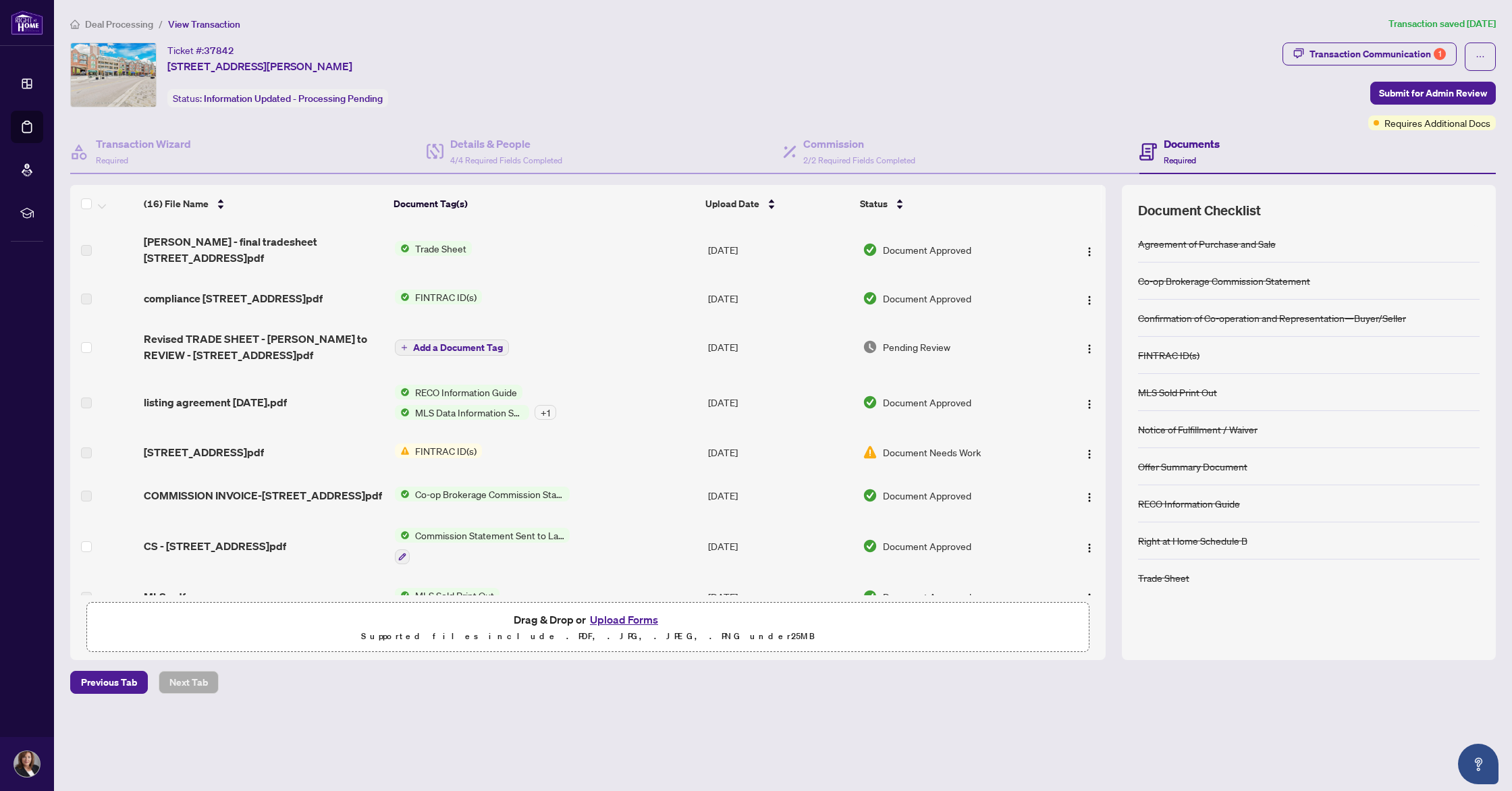
click at [410, 443] on span "FINTRAC ID(s)" at bounding box center [446, 451] width 72 height 15
click at [1085, 449] on img "button" at bounding box center [1090, 454] width 11 height 11
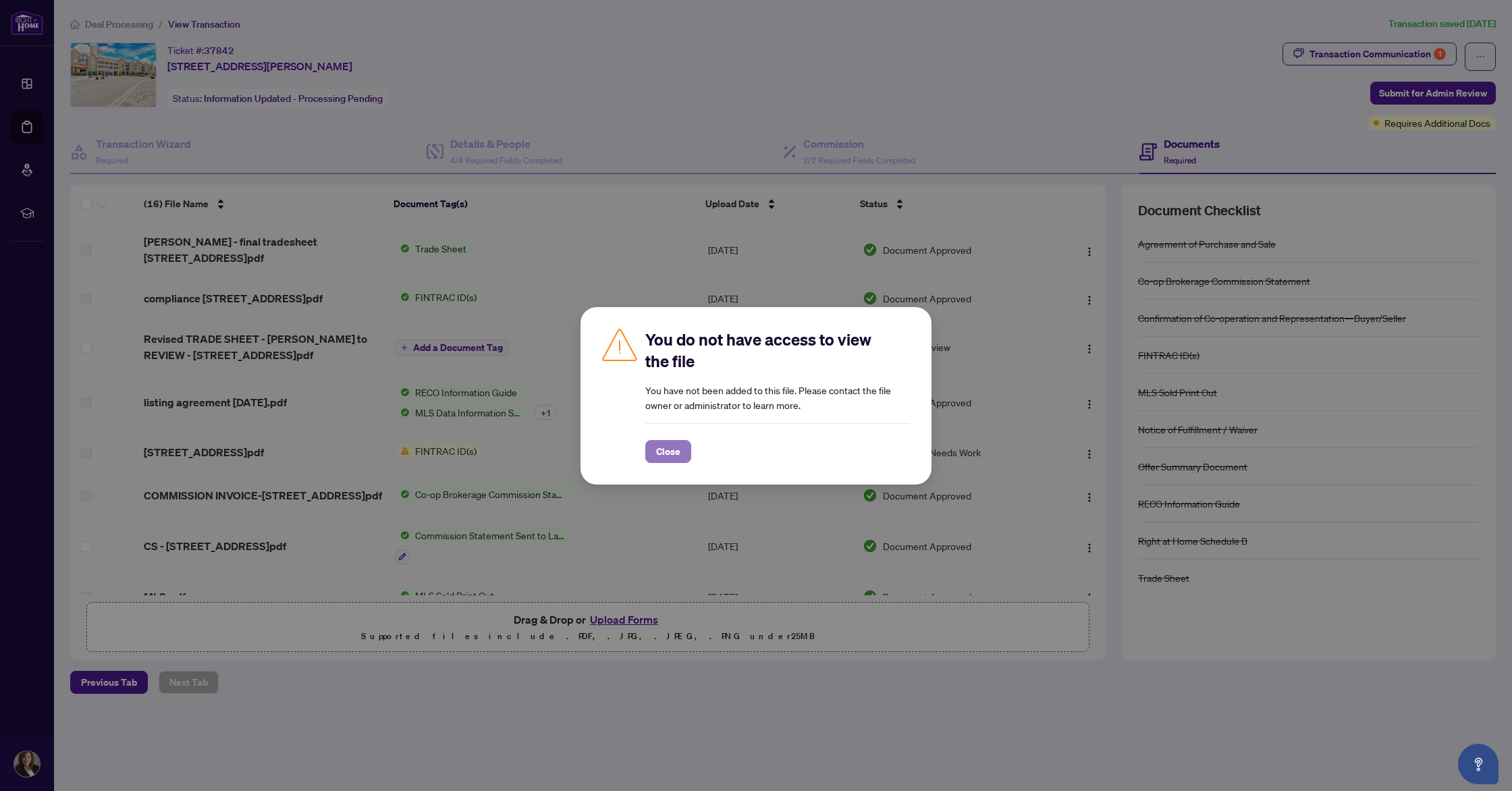
click at [678, 453] on span "Close" at bounding box center [668, 451] width 24 height 21
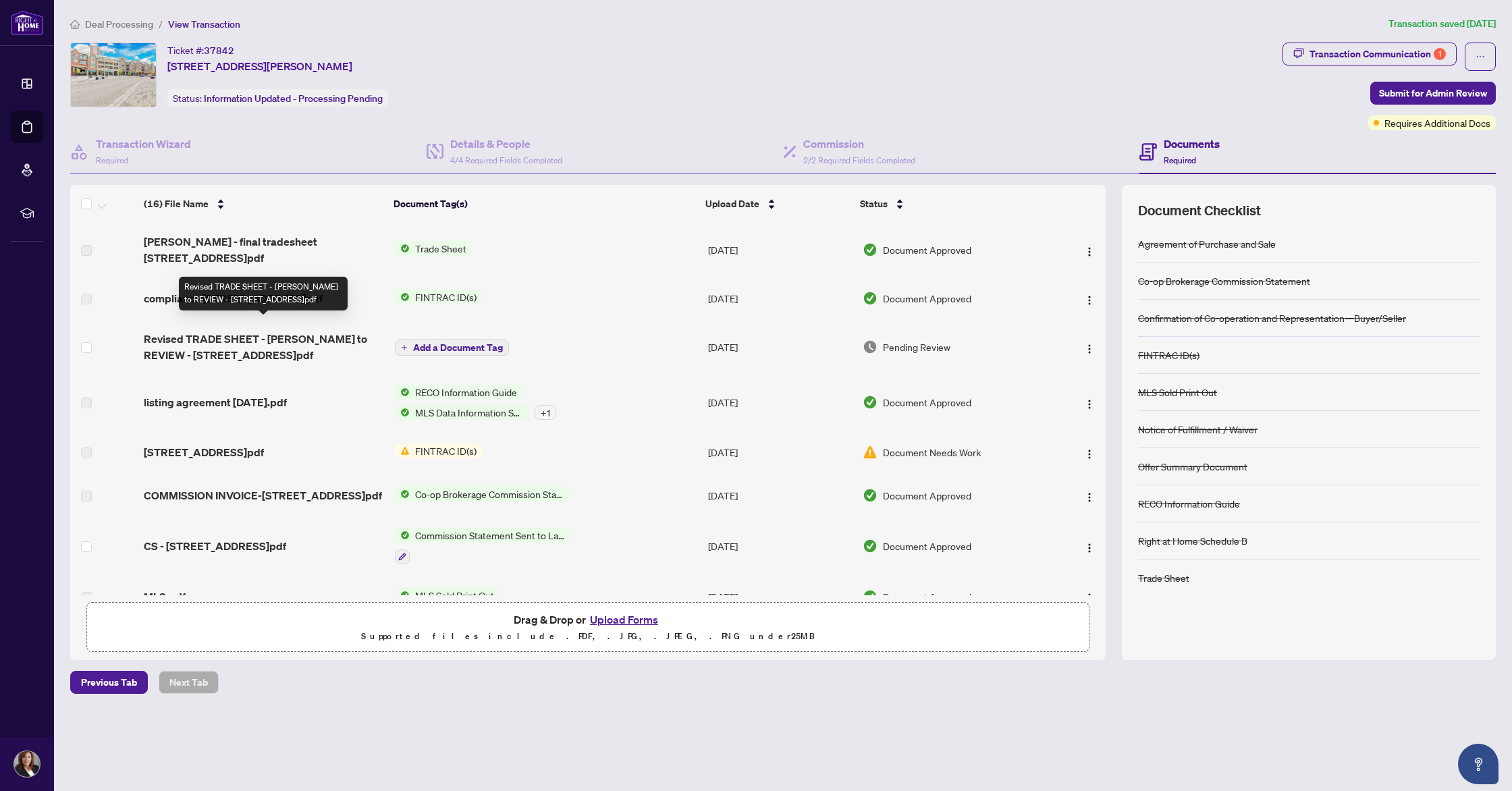
click at [328, 331] on span "Revised TRADE SHEET - [PERSON_NAME] to REVIEW - [STREET_ADDRESS]pdf" at bounding box center [264, 347] width 240 height 32
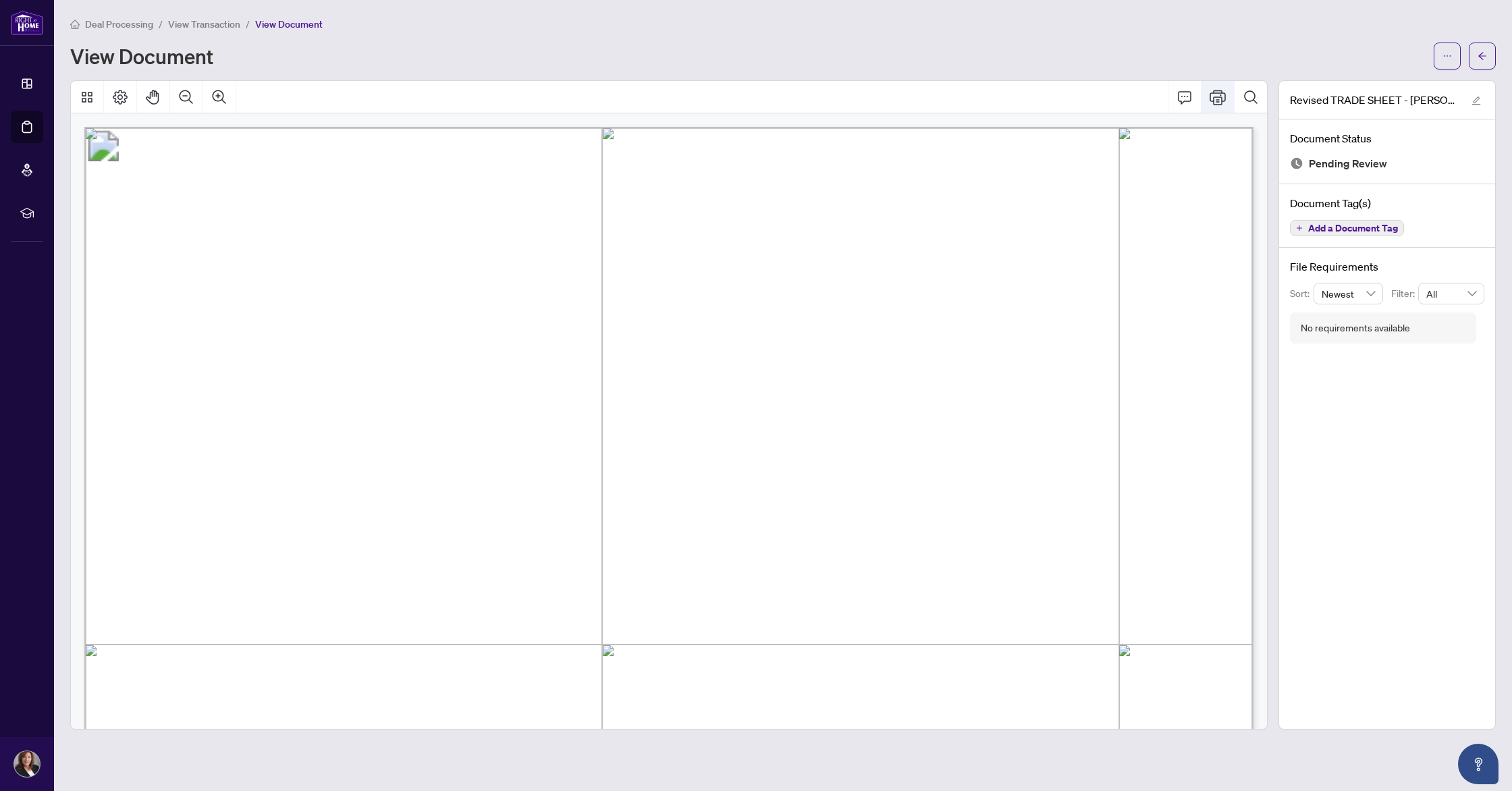
click at [1219, 100] on icon "Print" at bounding box center [1218, 97] width 16 height 16
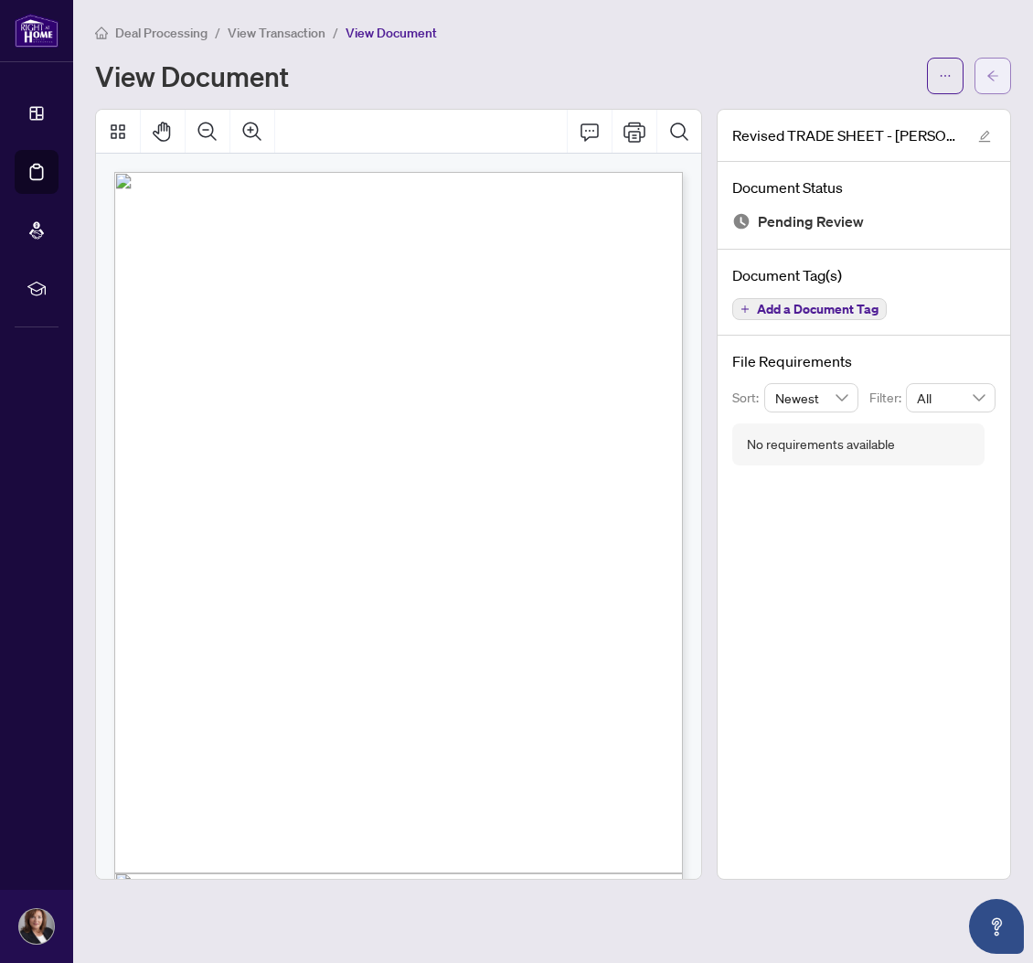
click at [1000, 71] on button "button" at bounding box center [993, 76] width 37 height 37
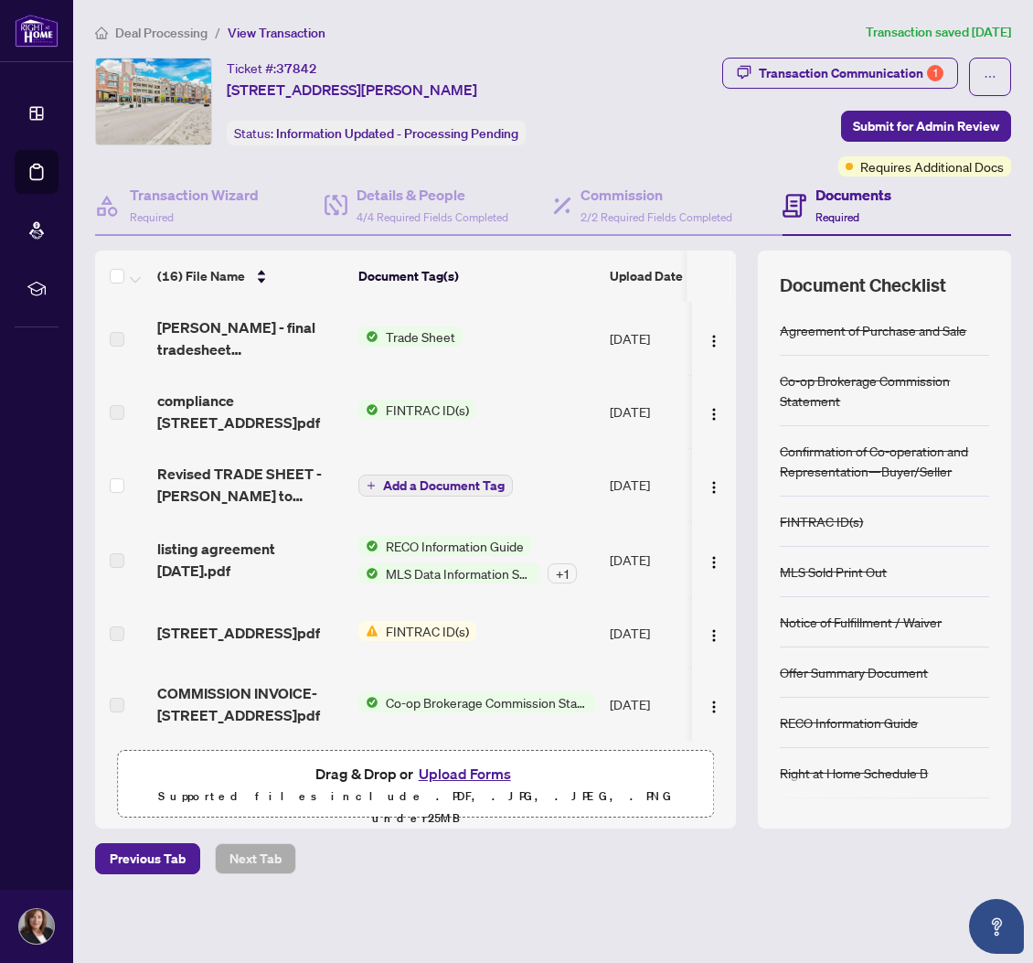
click at [455, 766] on button "Upload Forms" at bounding box center [464, 774] width 103 height 24
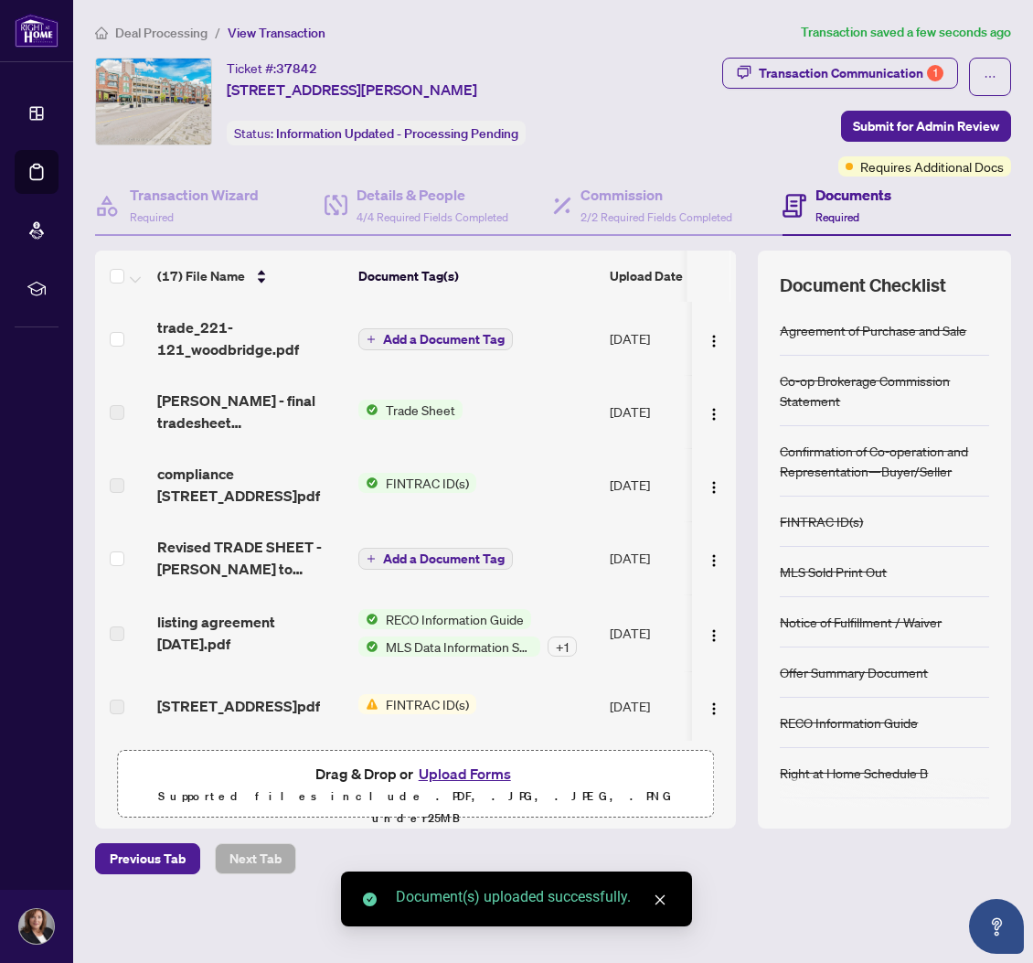
click at [453, 339] on span "Add a Document Tag" at bounding box center [444, 339] width 122 height 13
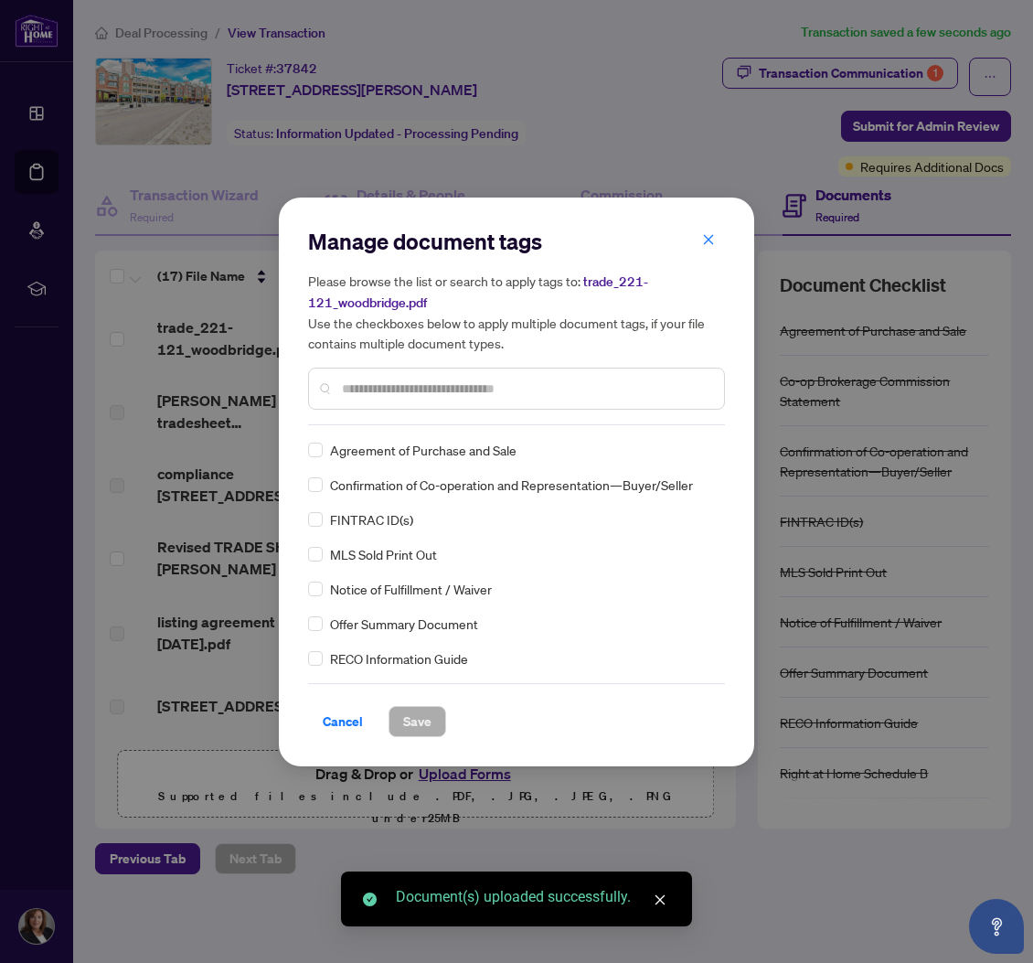
click at [410, 422] on div "Manage document tags Please browse the list or search to apply tags to: trade_2…" at bounding box center [516, 326] width 417 height 198
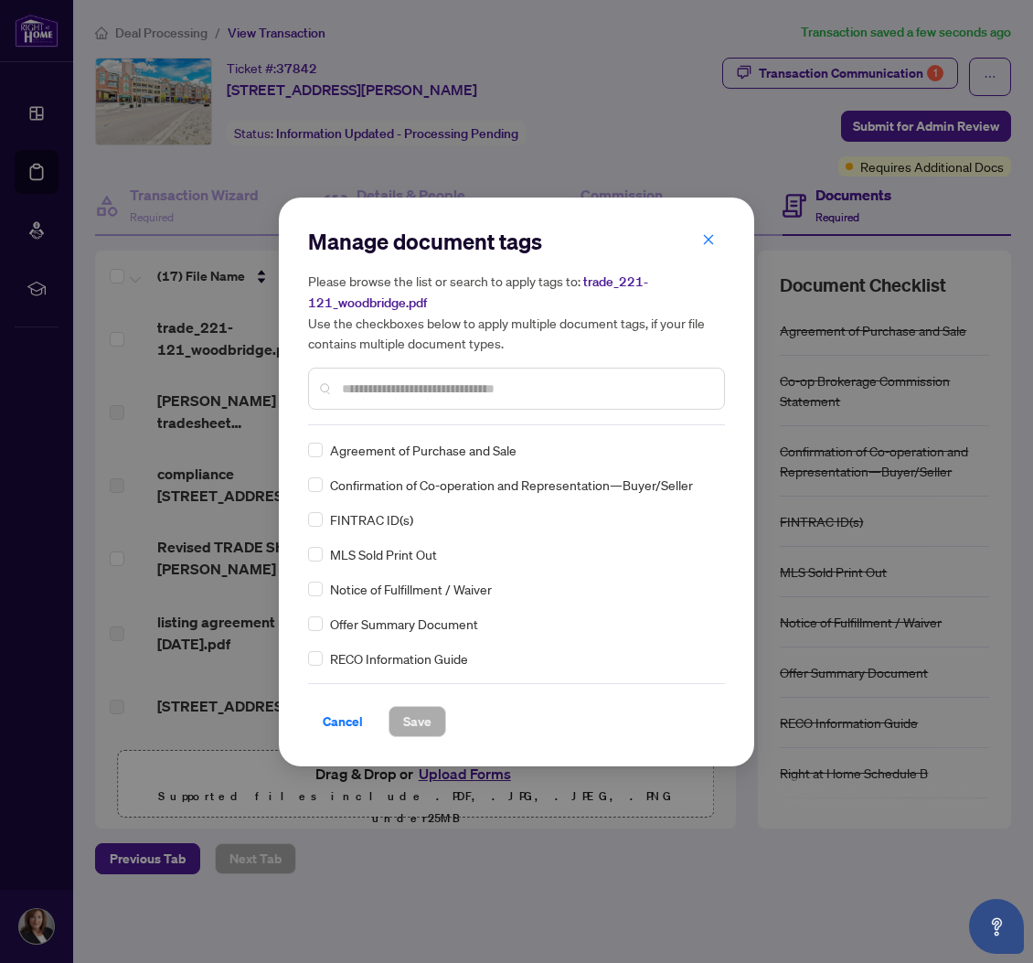
click at [413, 393] on input "text" at bounding box center [526, 389] width 368 height 20
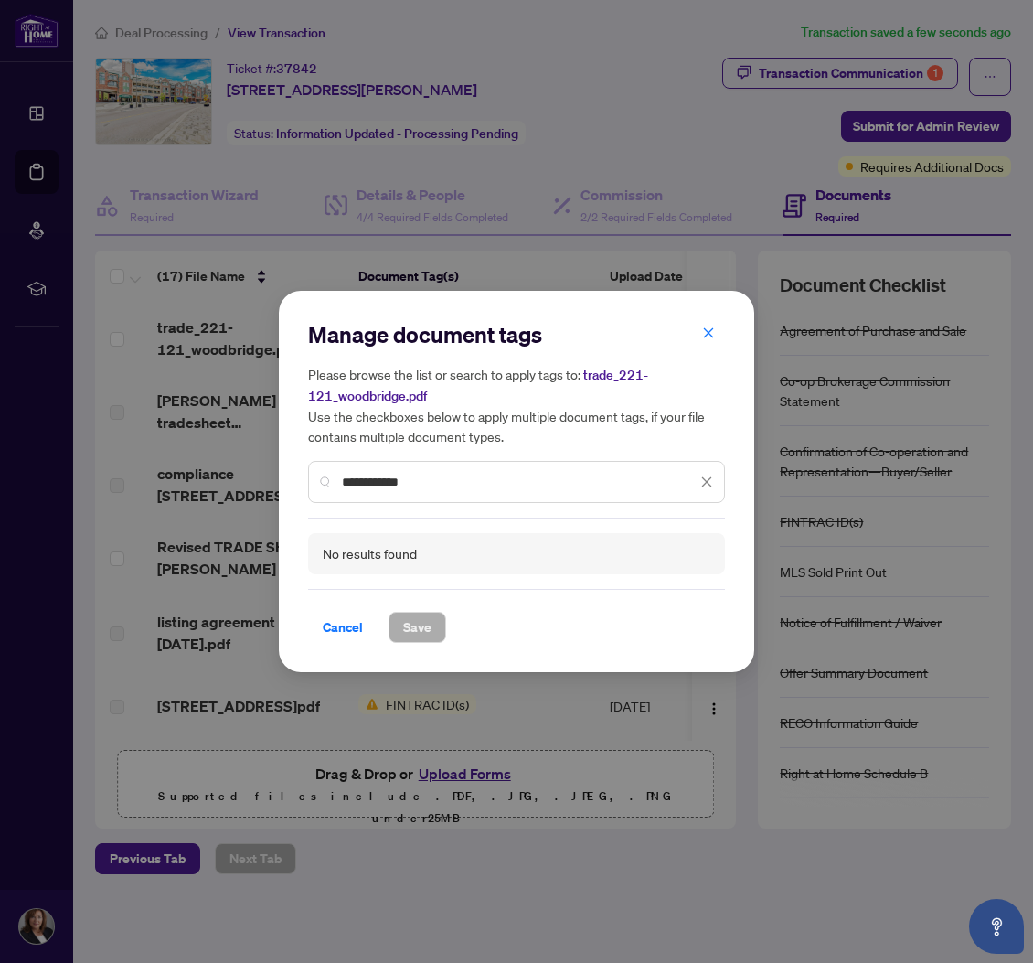
drag, startPoint x: 388, startPoint y: 477, endPoint x: 219, endPoint y: 470, distance: 168.4
click at [220, 470] on div "**********" at bounding box center [516, 481] width 1033 height 963
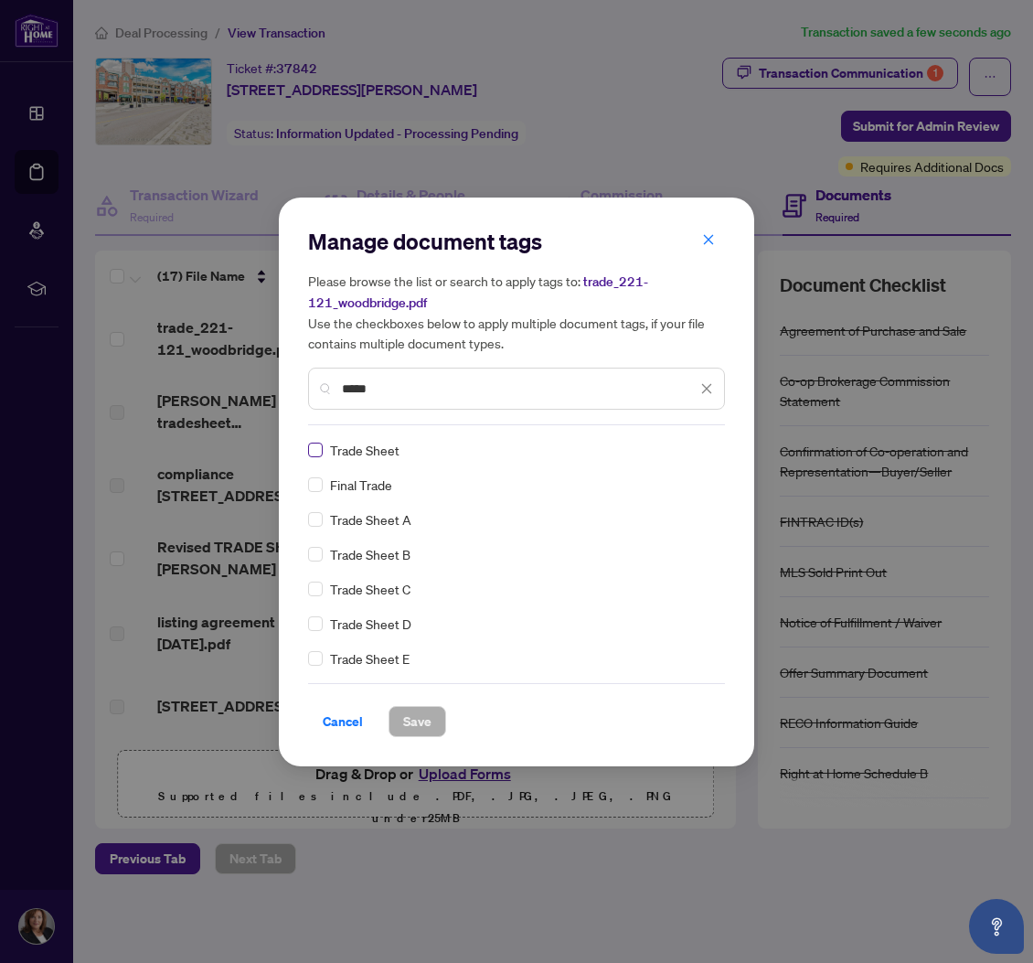
type input "*****"
click at [422, 719] on span "Save" at bounding box center [417, 721] width 28 height 29
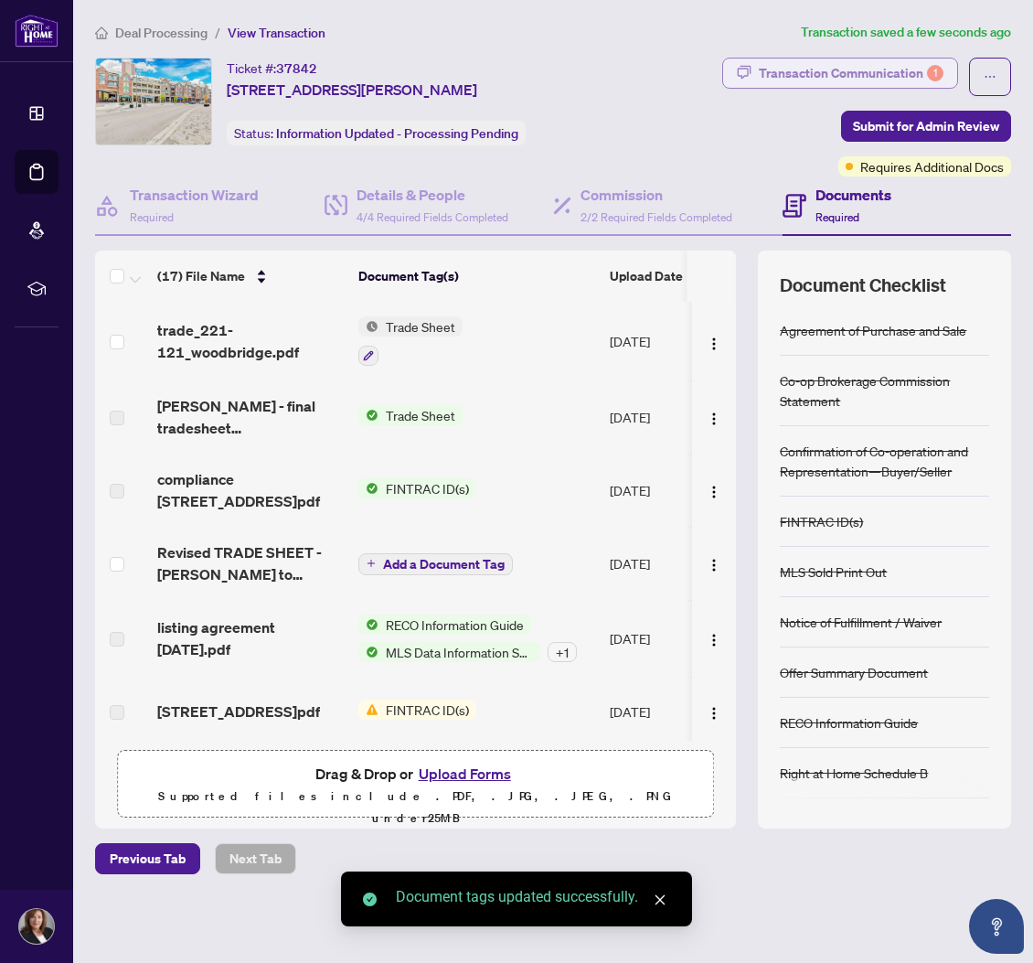
click at [899, 69] on div "Transaction Communication 1" at bounding box center [851, 73] width 185 height 29
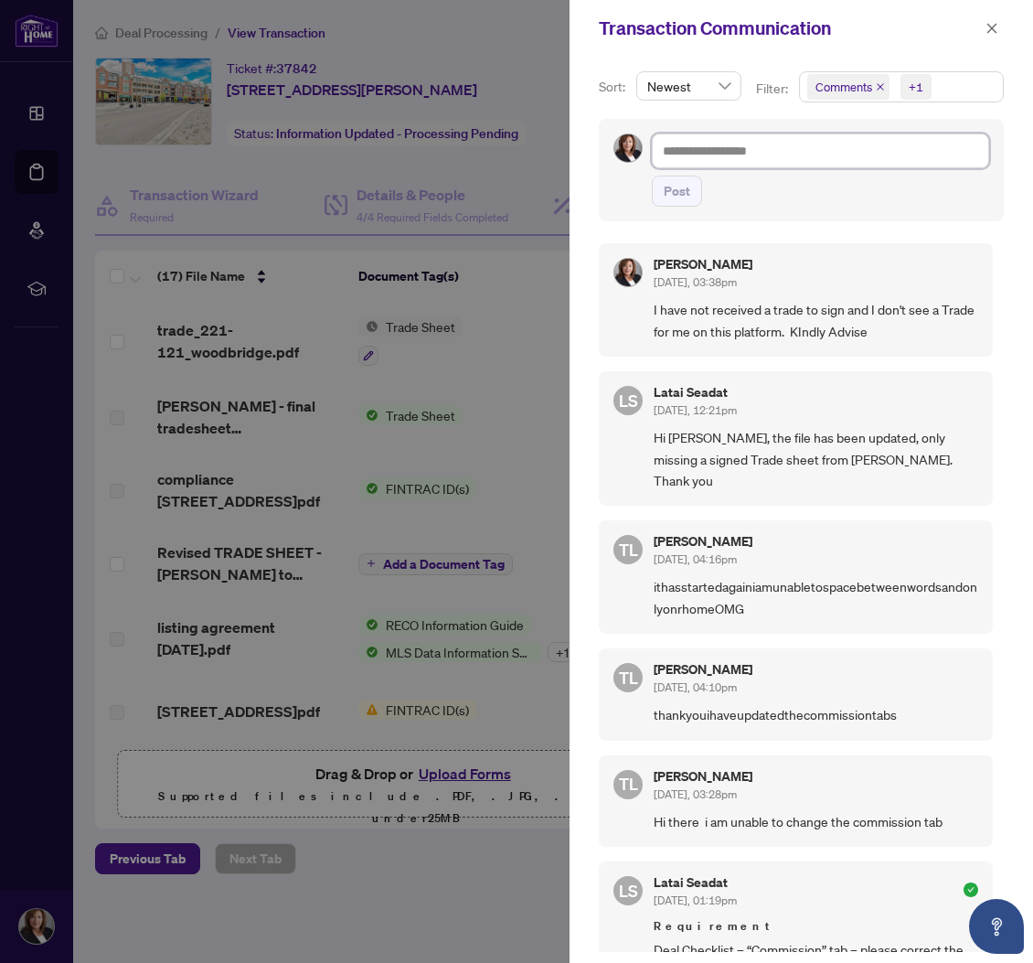
click at [724, 153] on textarea at bounding box center [820, 151] width 337 height 35
type textarea "*"
type textarea "**"
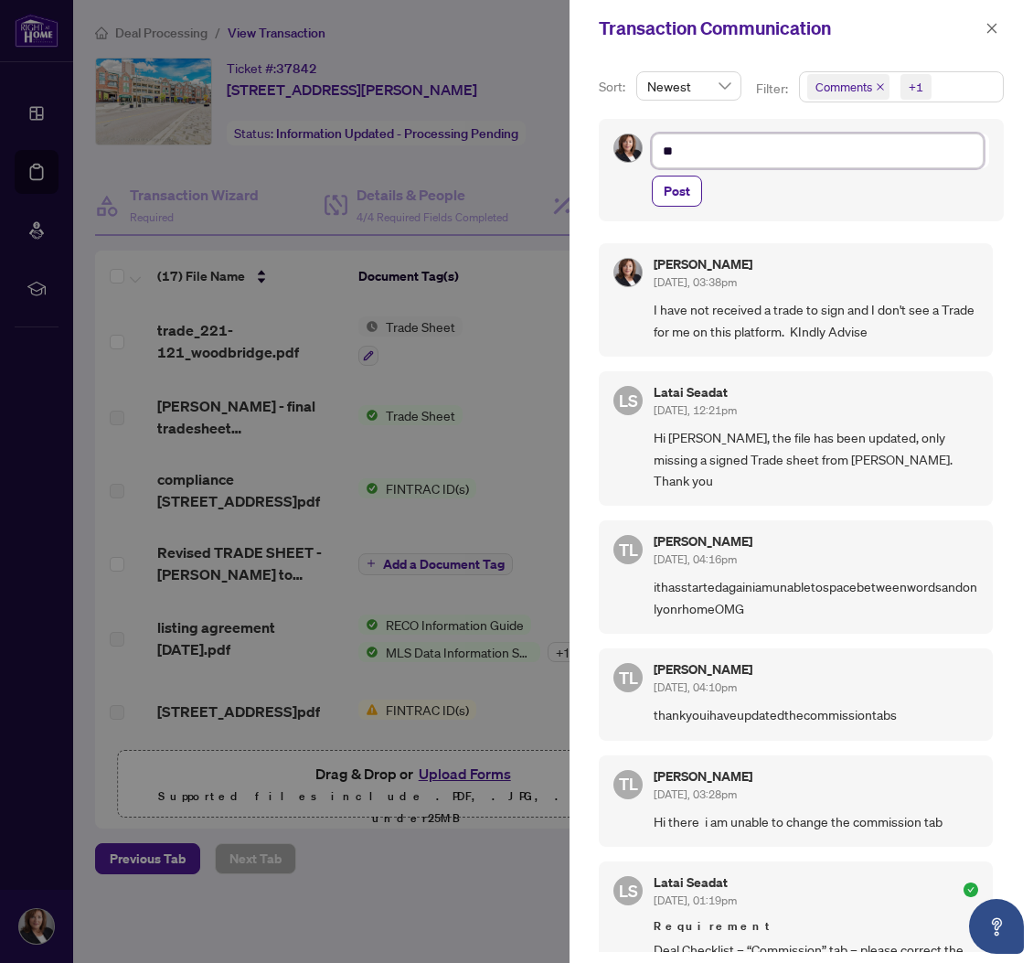
type textarea "***"
type textarea "****"
type textarea "*****"
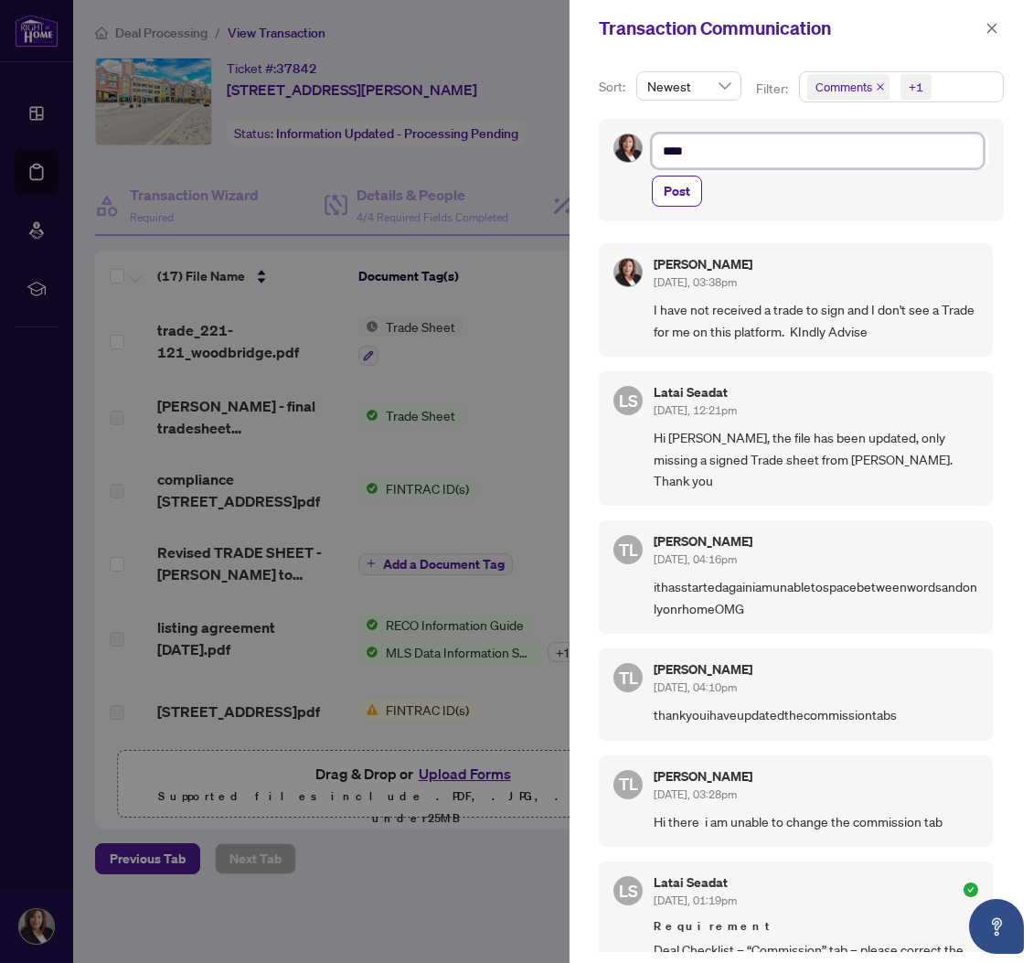
type textarea "*****"
type textarea "******"
type textarea "********"
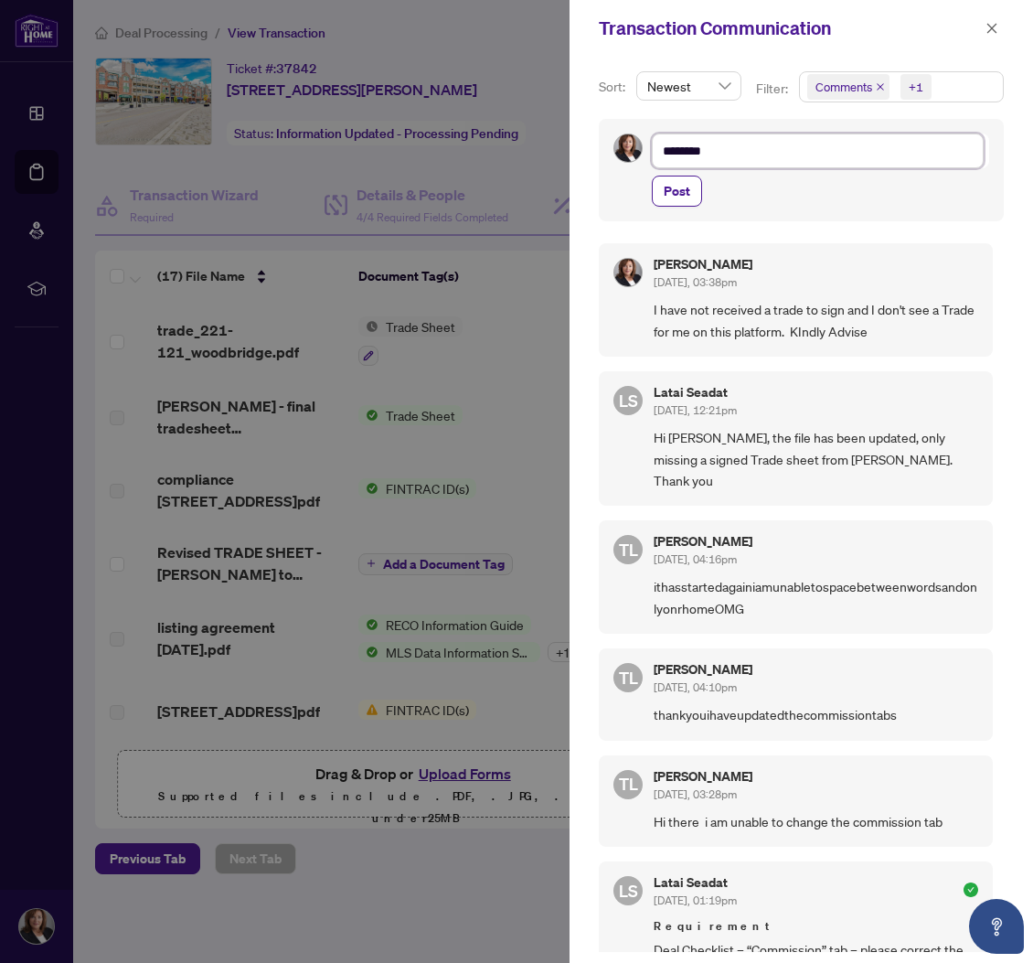
type textarea "*********"
type textarea "**********"
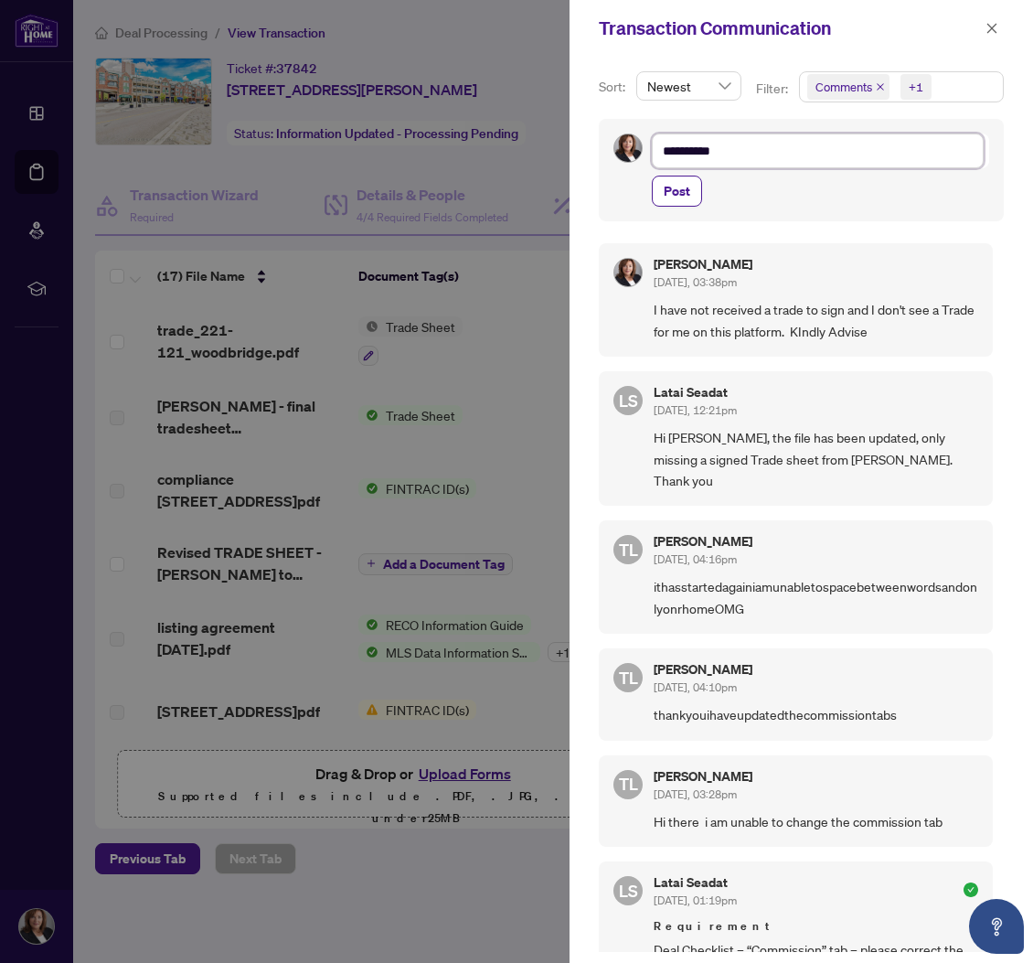
type textarea "**********"
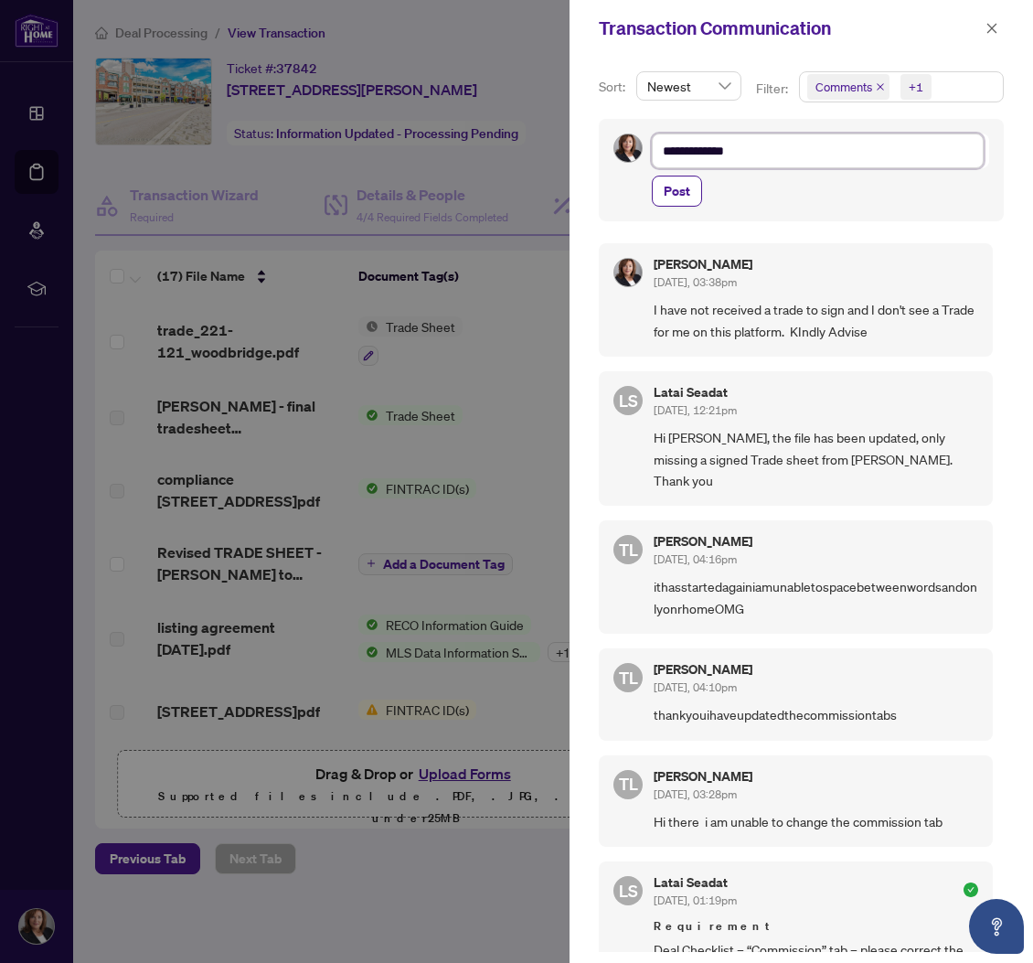
type textarea "**********"
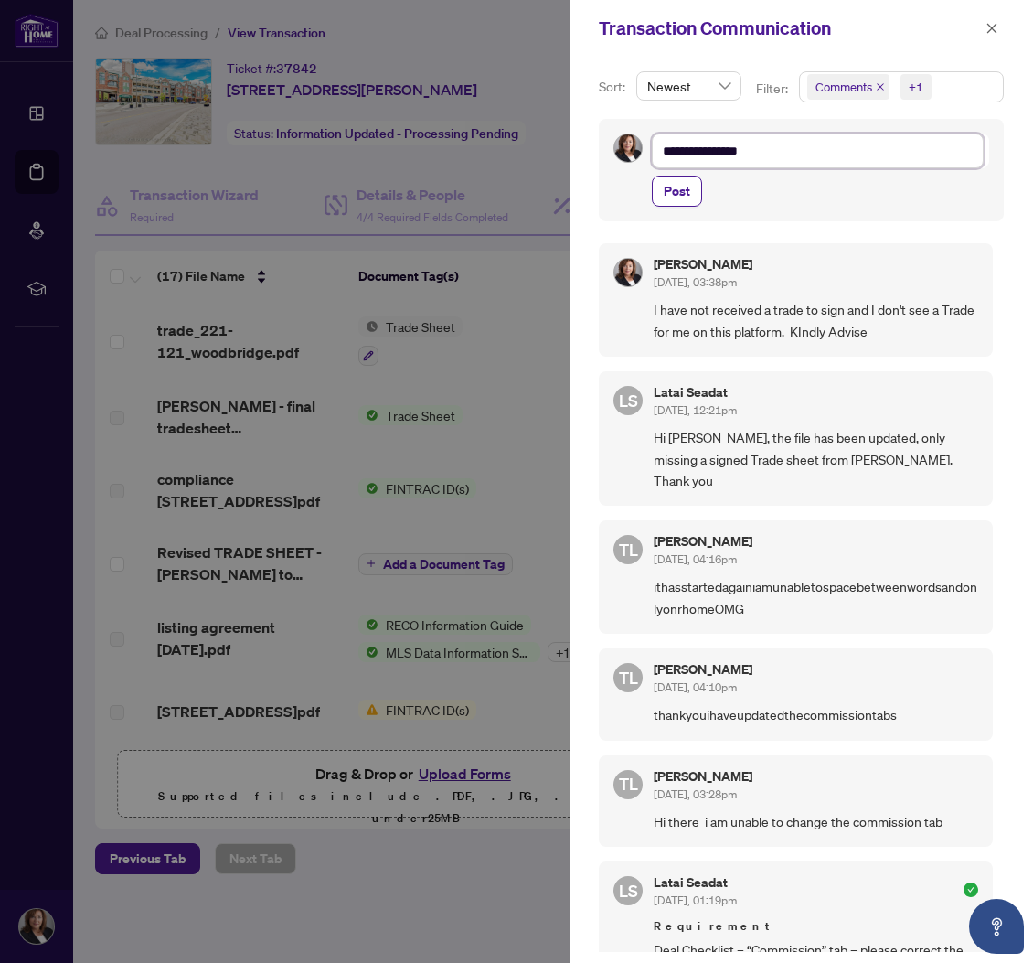
type textarea "**********"
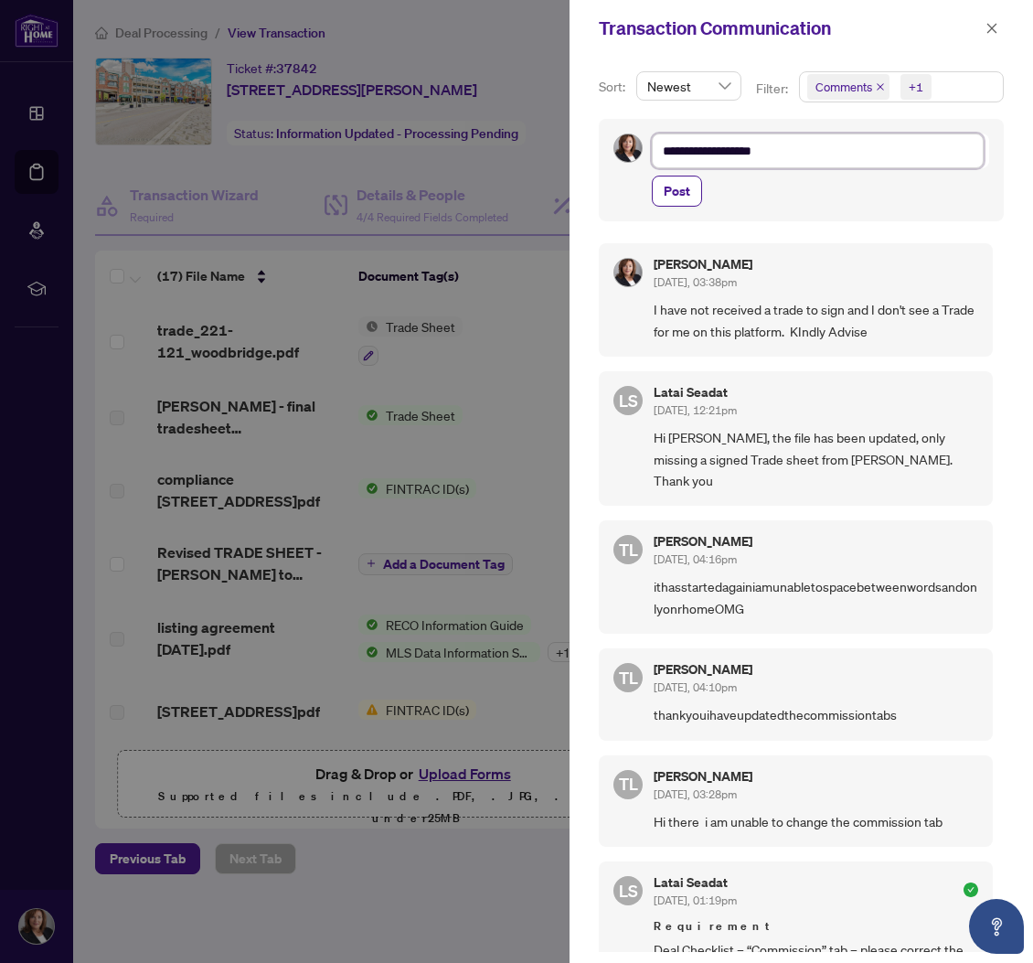
type textarea "**********"
click at [680, 187] on span "Post" at bounding box center [677, 190] width 27 height 29
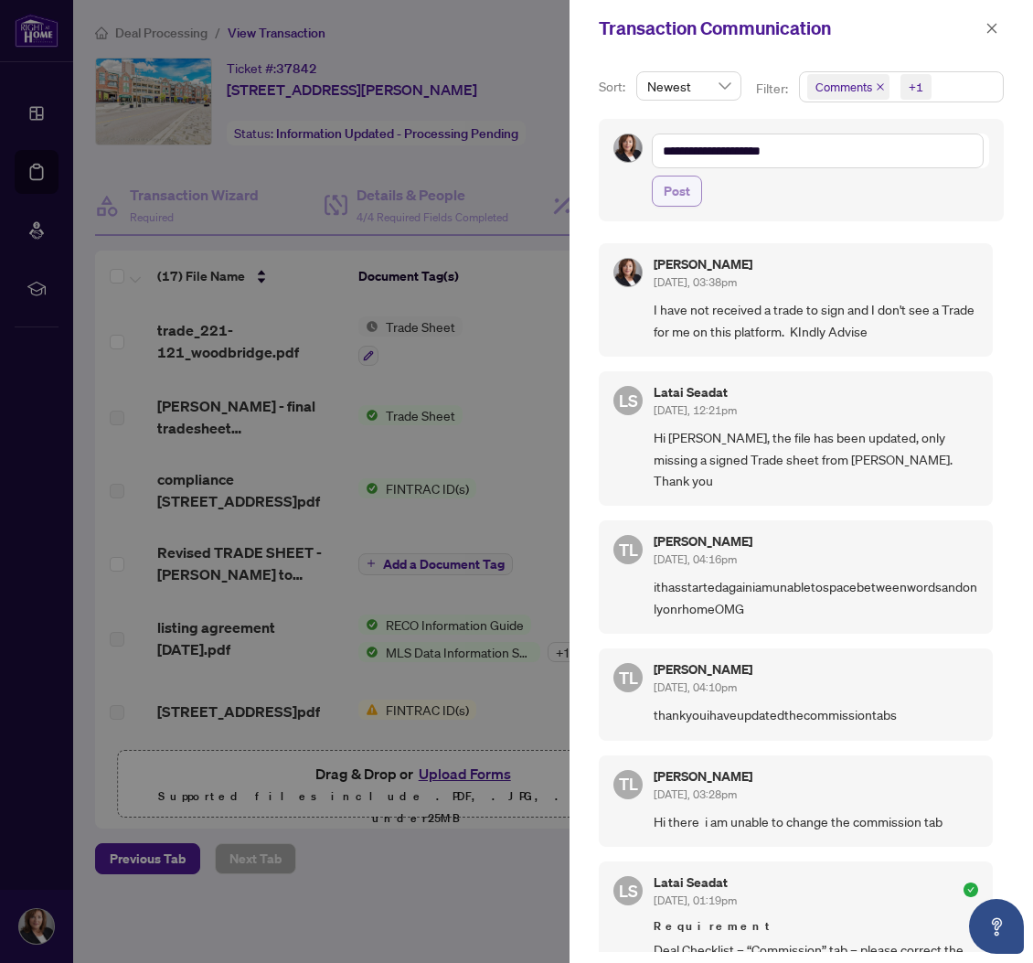
scroll to position [2, 0]
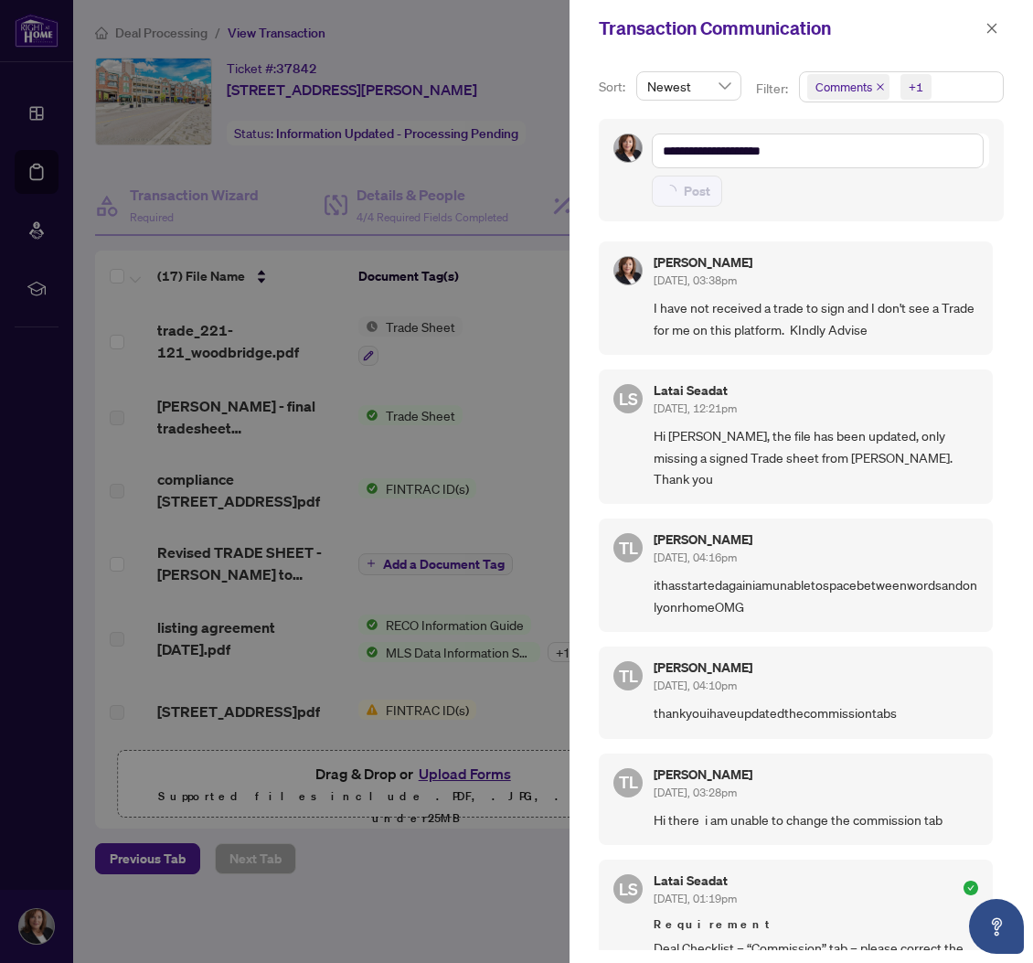
type textarea "**********"
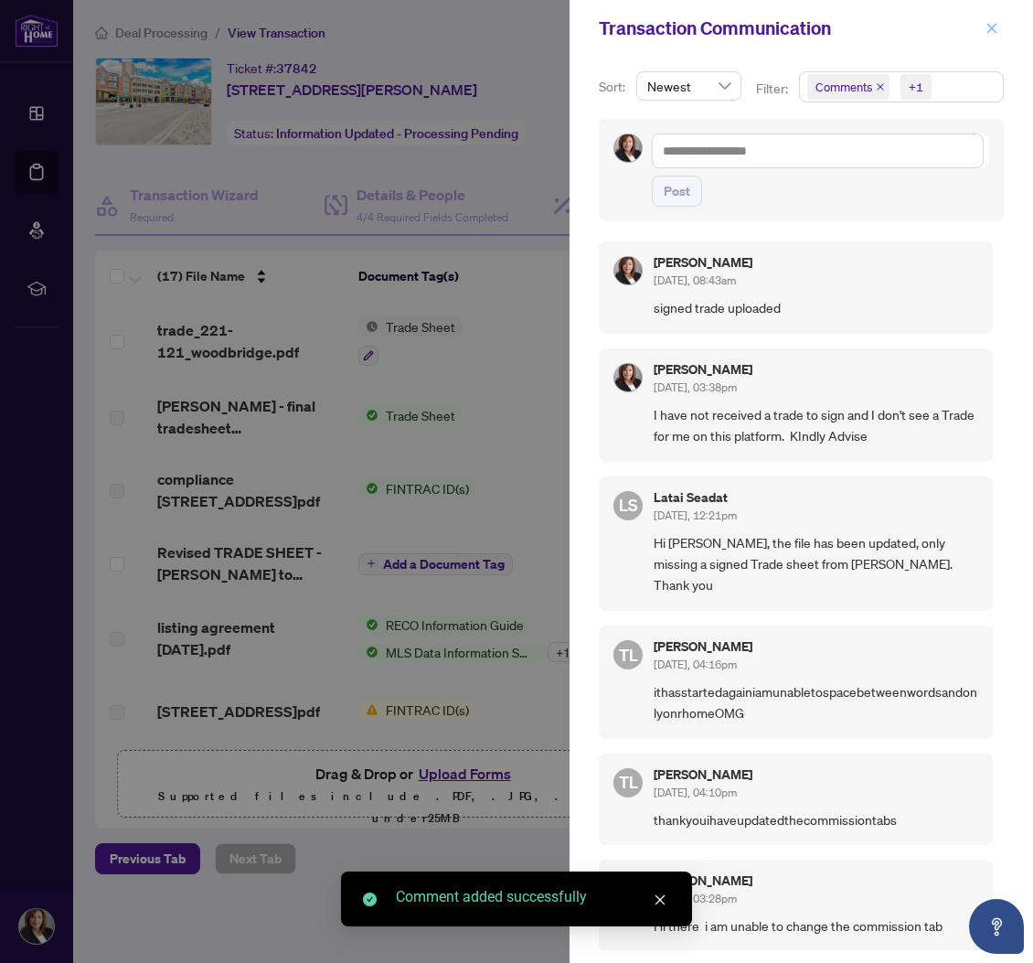
click at [989, 30] on icon "close" at bounding box center [993, 28] width 10 height 10
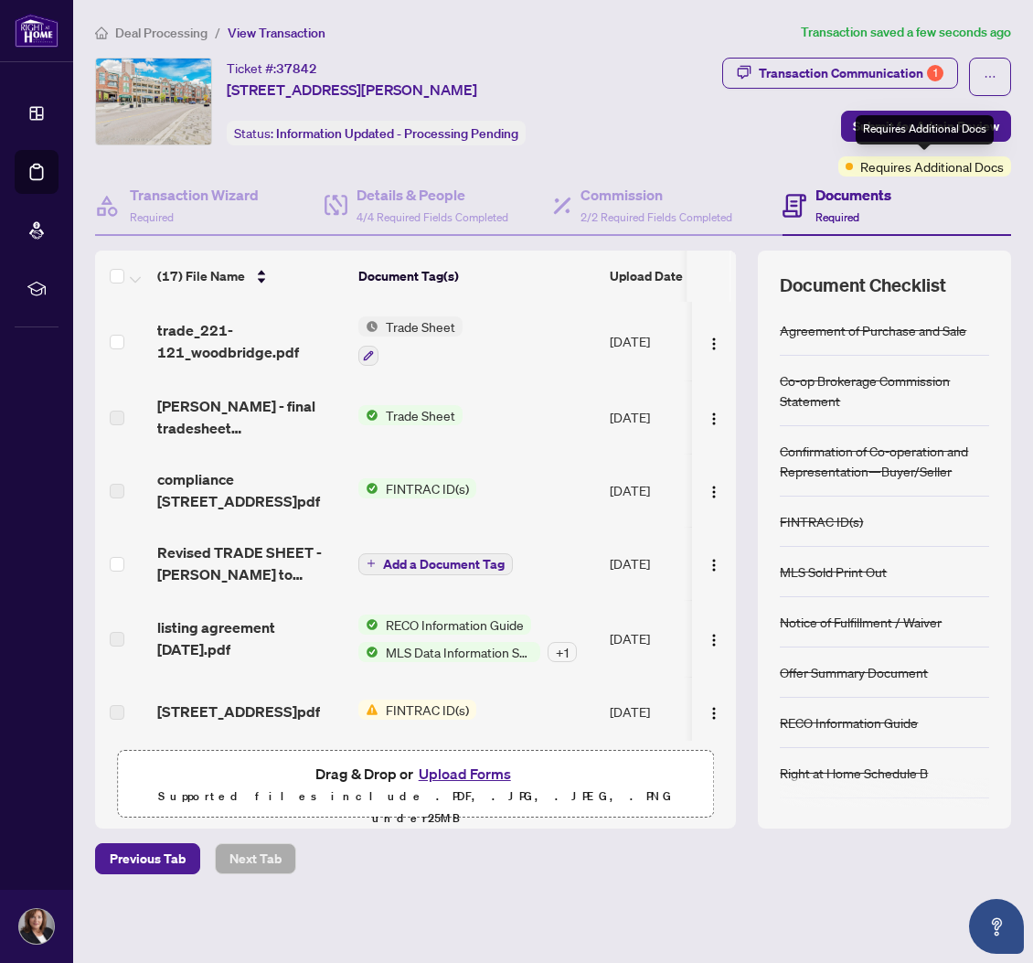
click at [952, 123] on div "Requires Additional Docs" at bounding box center [925, 129] width 138 height 29
click at [968, 120] on span "Submit for Admin Review" at bounding box center [926, 126] width 146 height 29
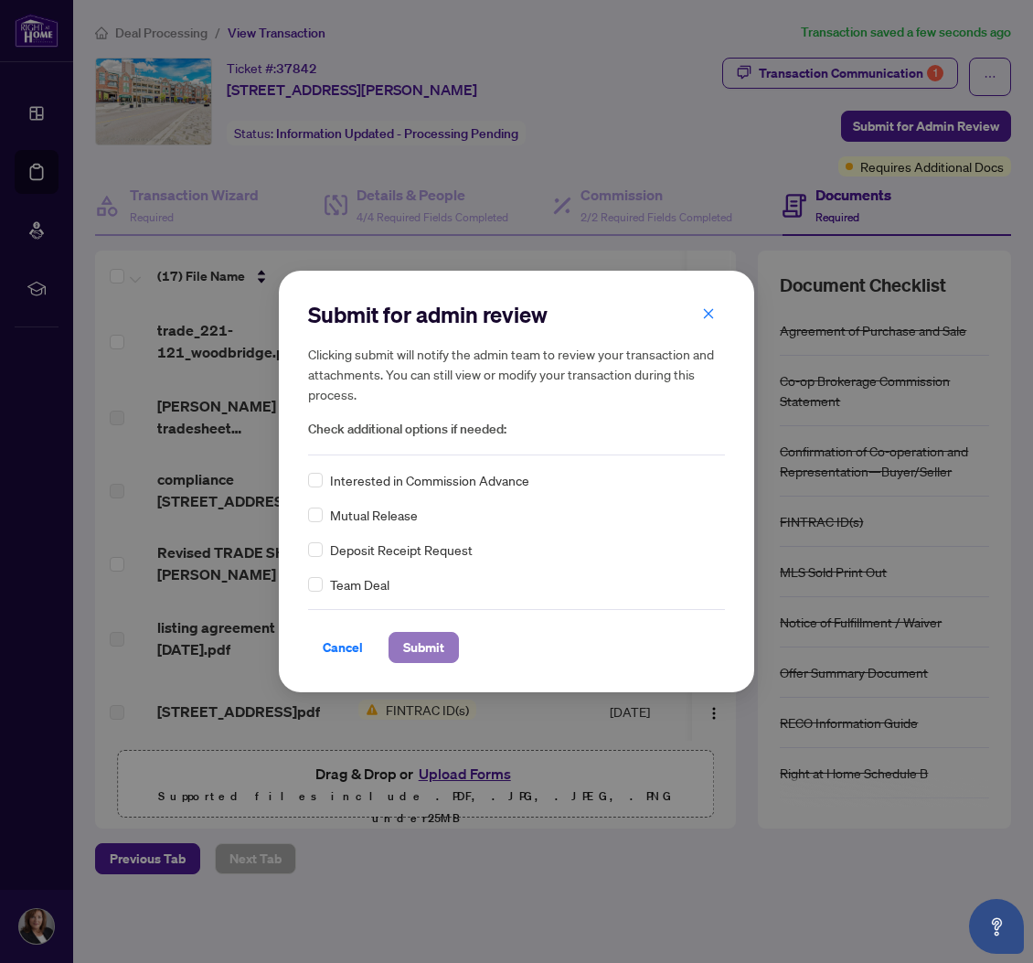
click at [435, 649] on span "Submit" at bounding box center [423, 647] width 41 height 29
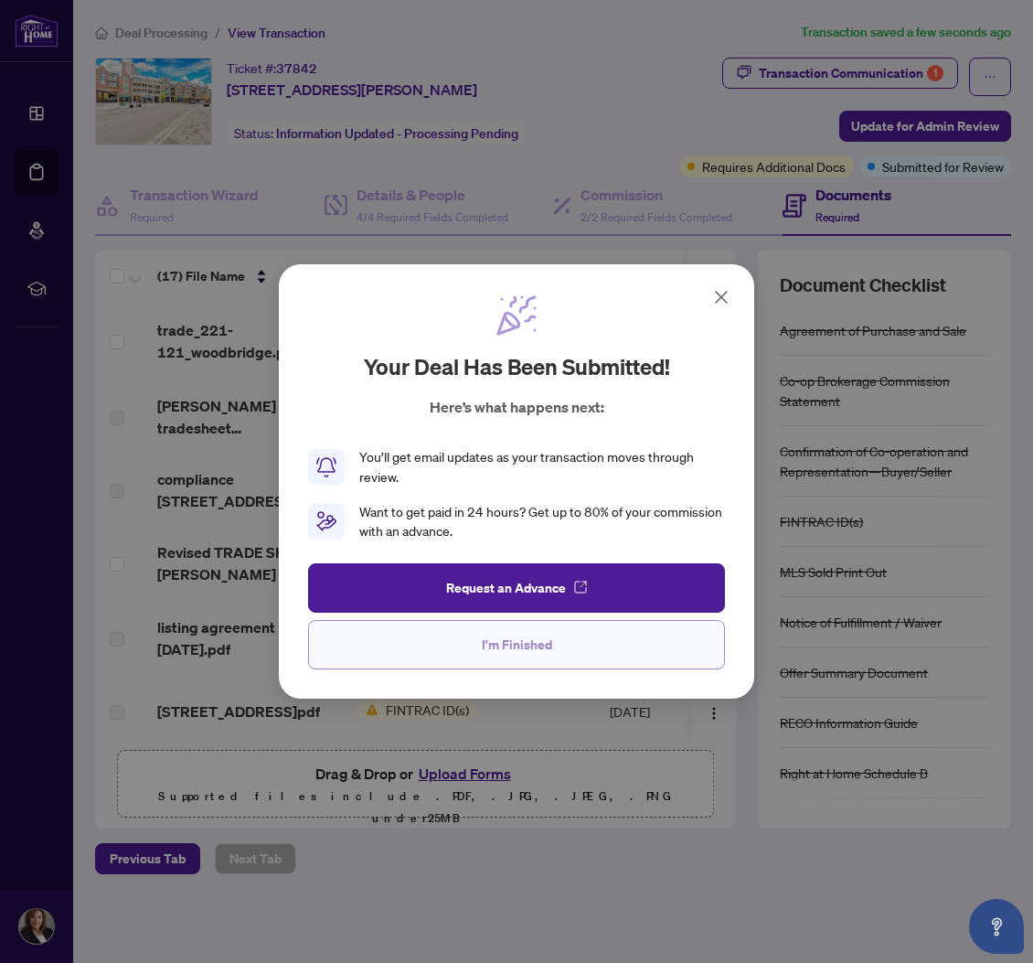
click at [551, 646] on button "I'm Finished" at bounding box center [516, 644] width 417 height 49
